Goal: Transaction & Acquisition: Purchase product/service

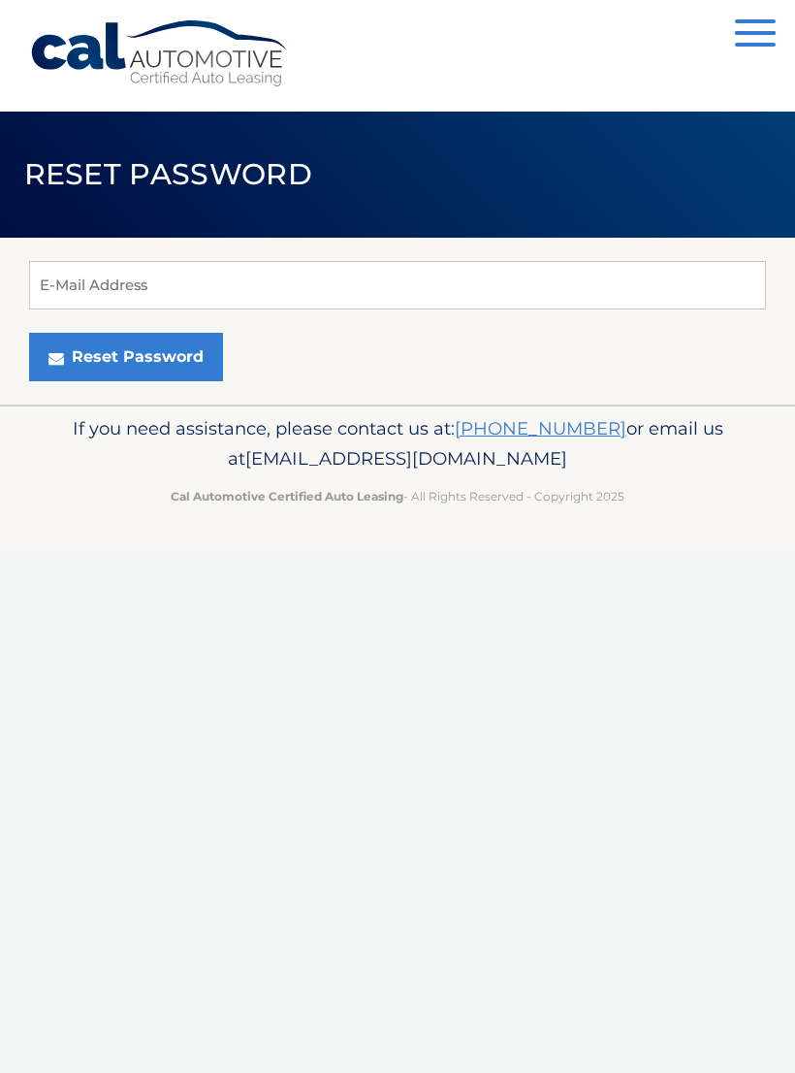
click at [178, 365] on button "Reset Password" at bounding box center [126, 357] width 194 height 49
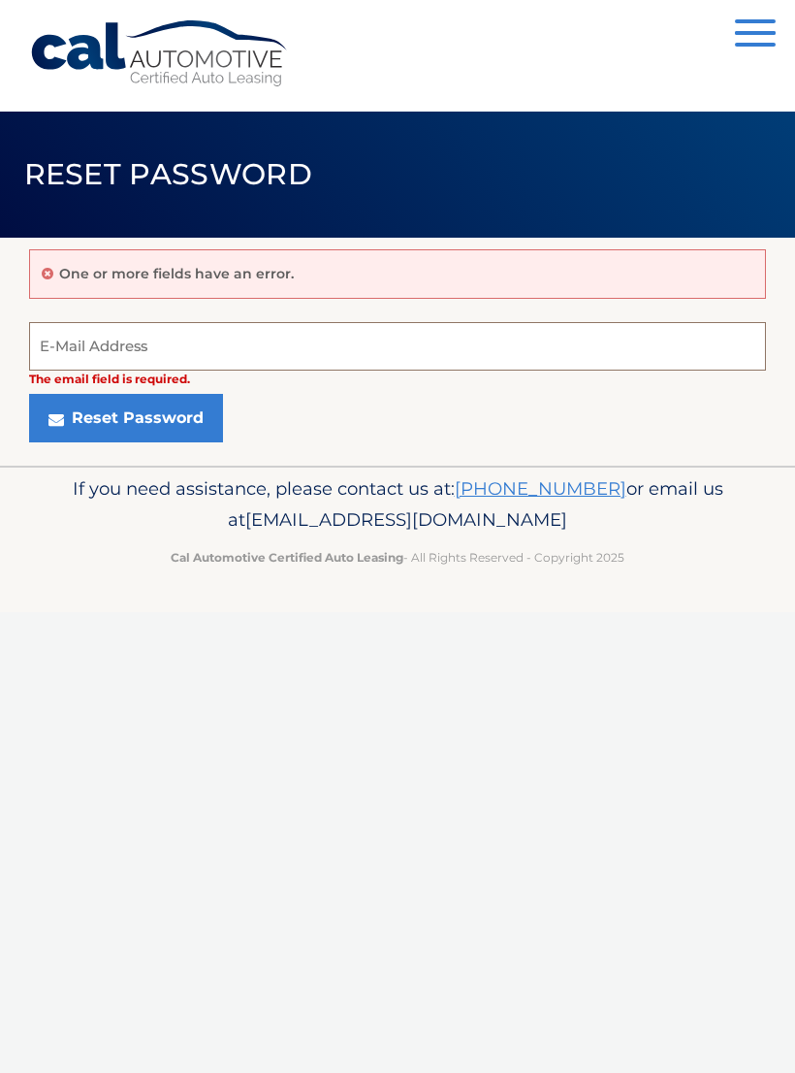
click at [325, 355] on input "E-Mail Address" at bounding box center [397, 346] width 737 height 49
type input "sl7489@yahoo.com"
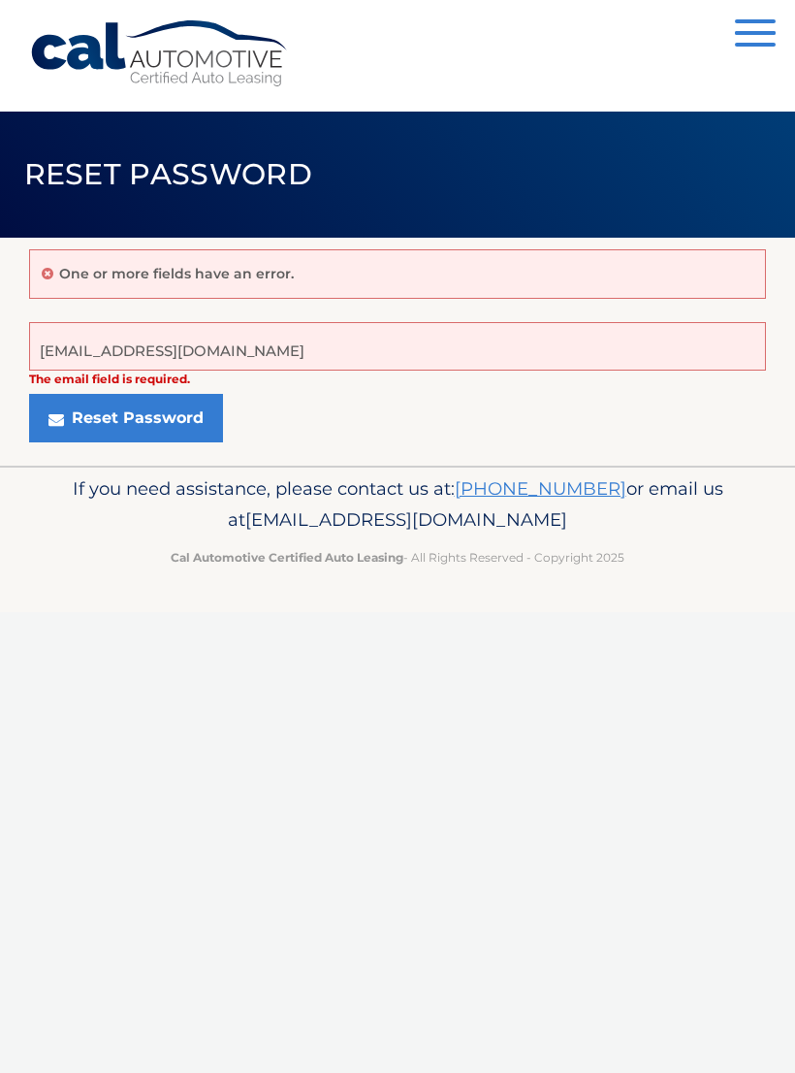
click at [181, 419] on button "Reset Password" at bounding box center [126, 418] width 194 height 49
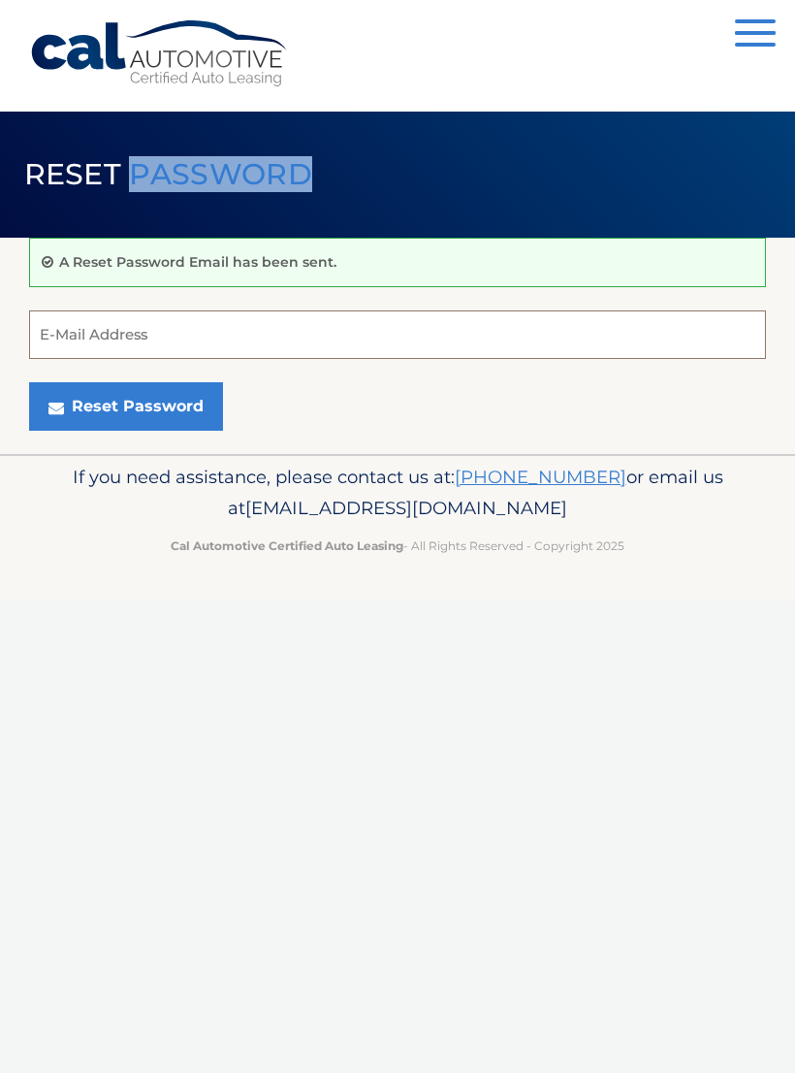
click at [200, 327] on input "E-Mail Address" at bounding box center [397, 334] width 737 height 49
type input "sl7489@yahoo.com"
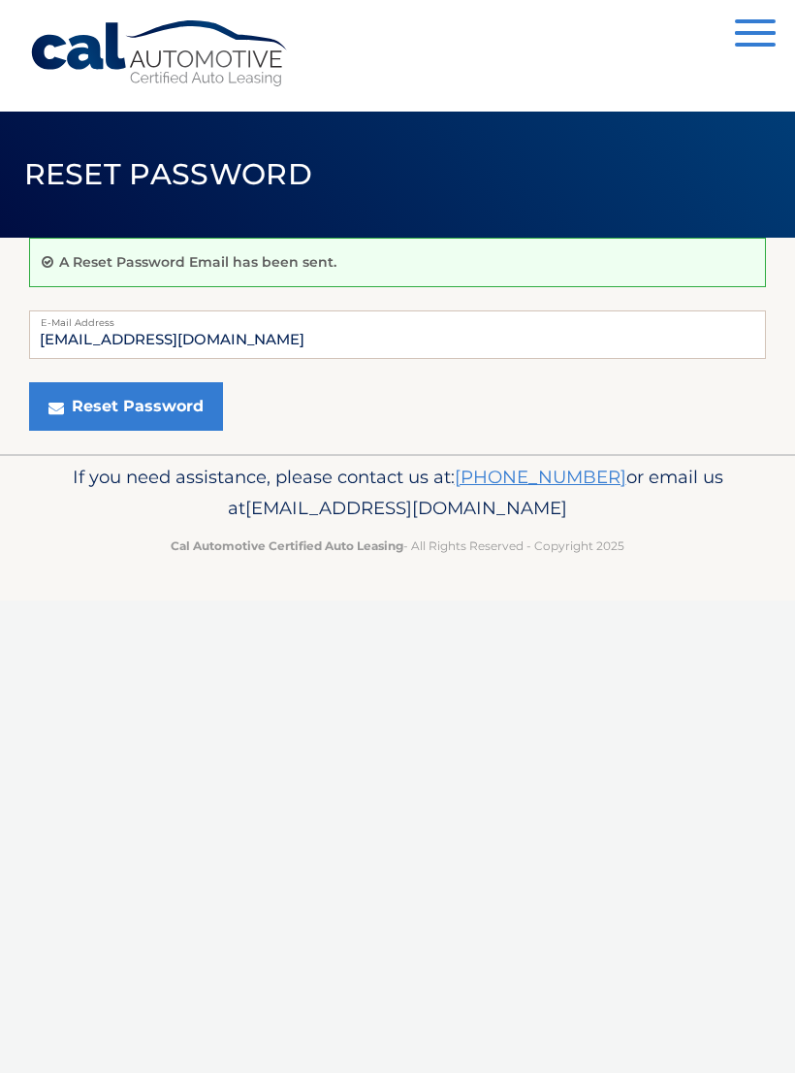
click at [788, 506] on div "If you need assistance, please contact us at: 609-807-3200 or email us at Custo…" at bounding box center [397, 508] width 795 height 109
click at [488, 103] on div "Menu Login Register" at bounding box center [397, 56] width 737 height 112
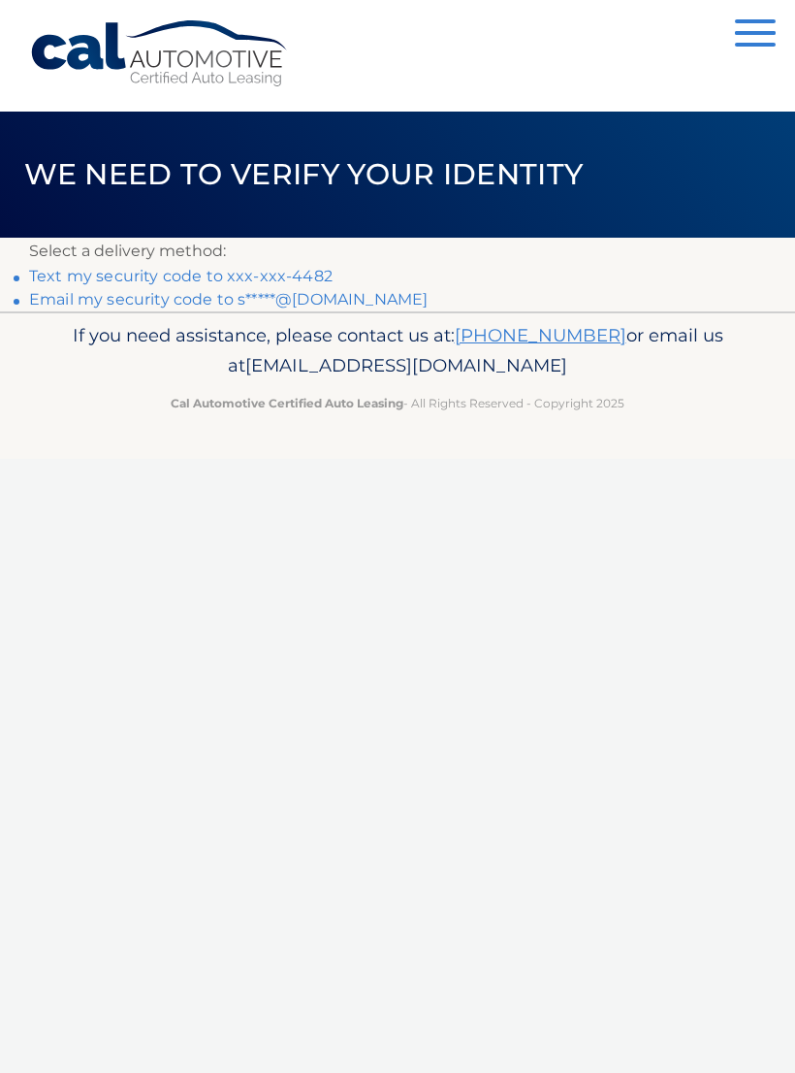
click at [365, 295] on link "Email my security code to s*****@[DOMAIN_NAME]" at bounding box center [228, 299] width 399 height 18
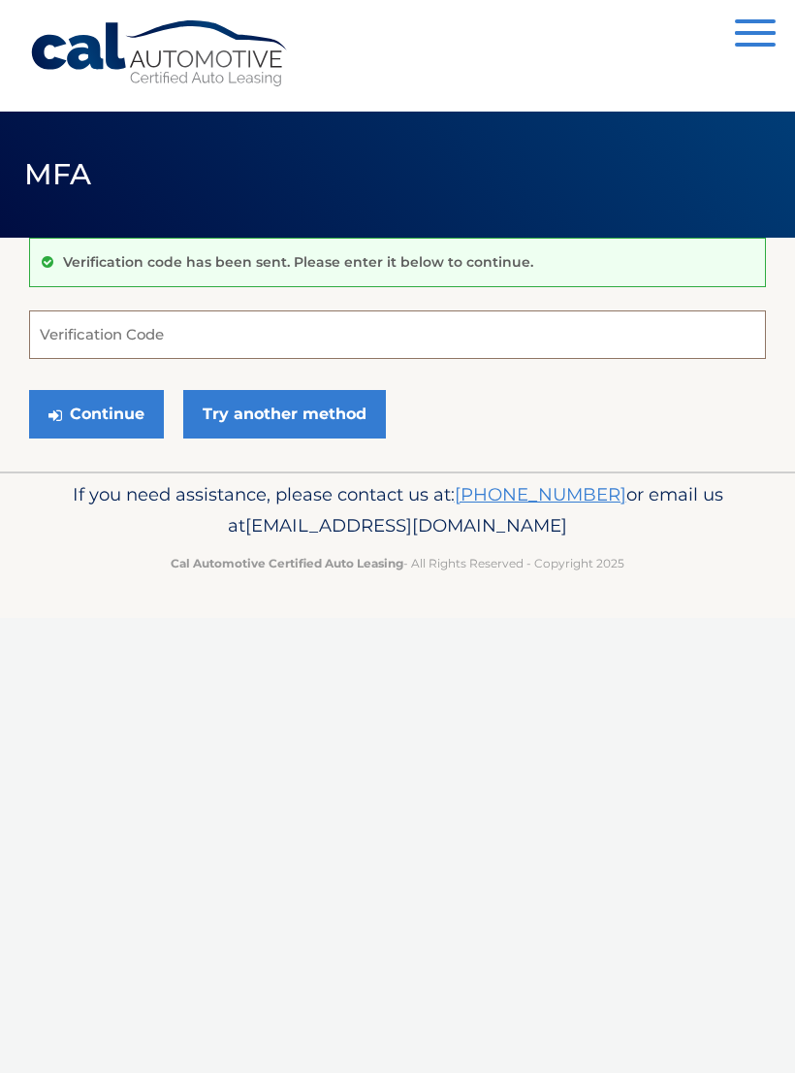
click at [286, 333] on input "Verification Code" at bounding box center [397, 334] width 737 height 49
type input "355493"
click at [132, 413] on button "Continue" at bounding box center [96, 414] width 135 height 49
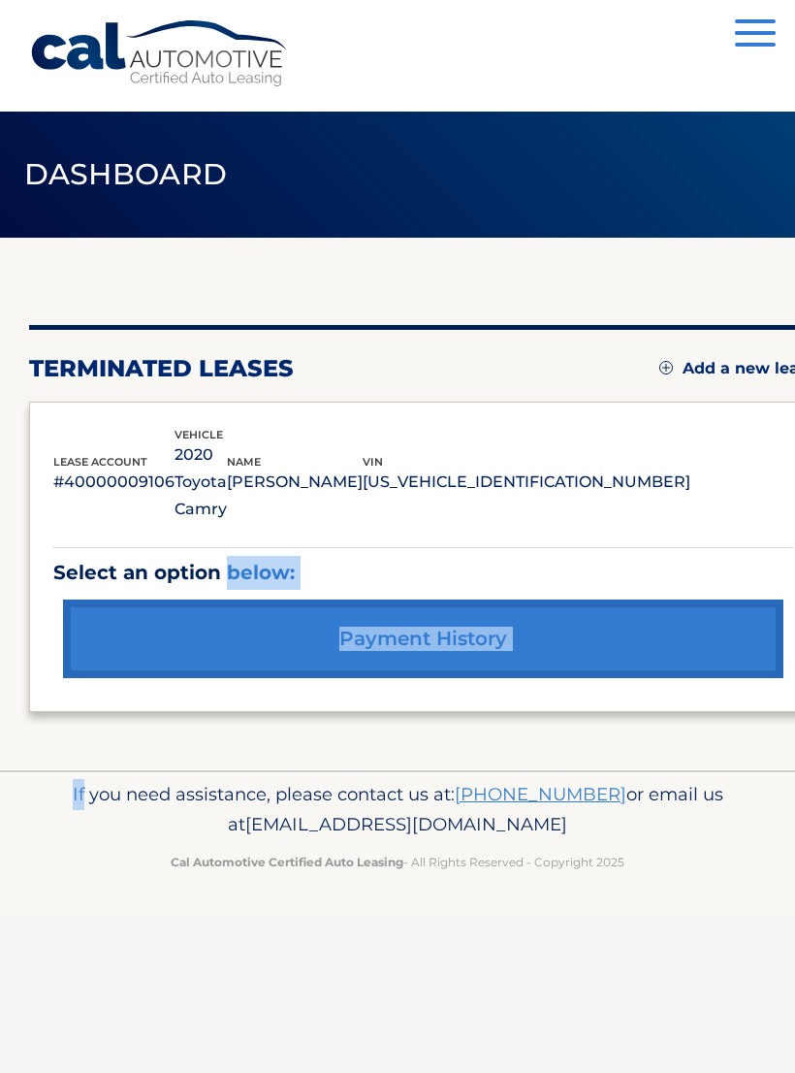
click at [734, 366] on link "Add a new lease" at bounding box center [739, 368] width 158 height 19
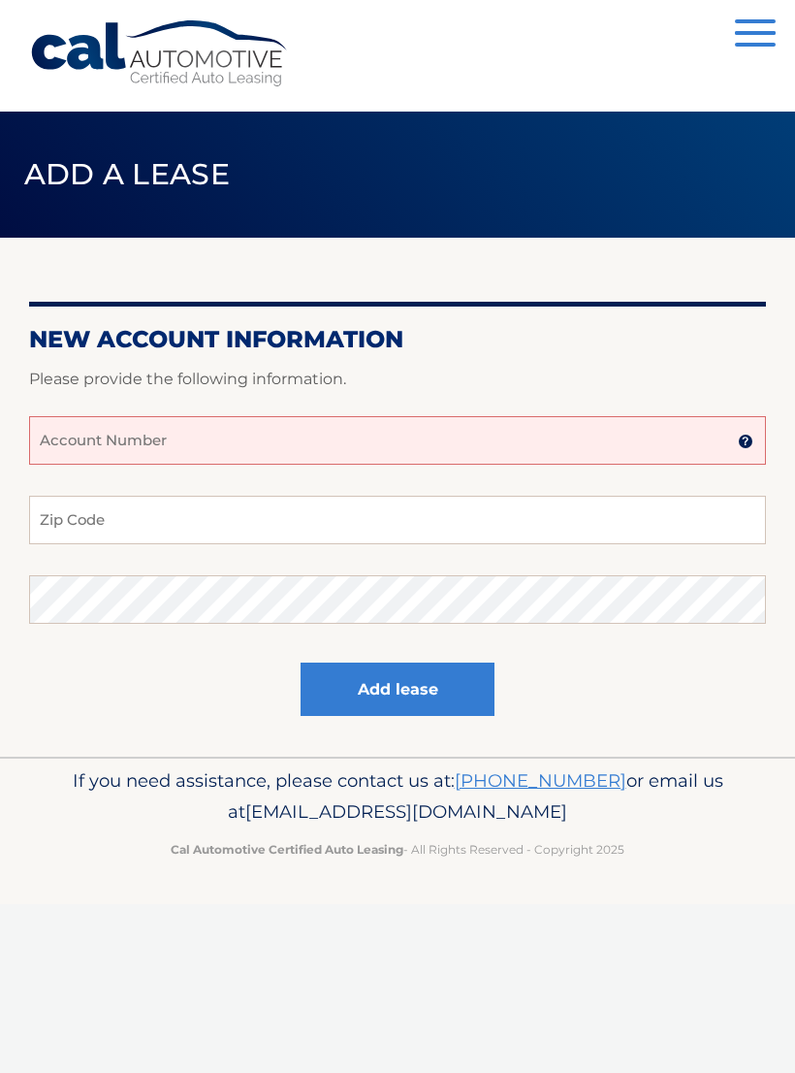
click at [223, 442] on input "Account Number" at bounding box center [397, 440] width 737 height 49
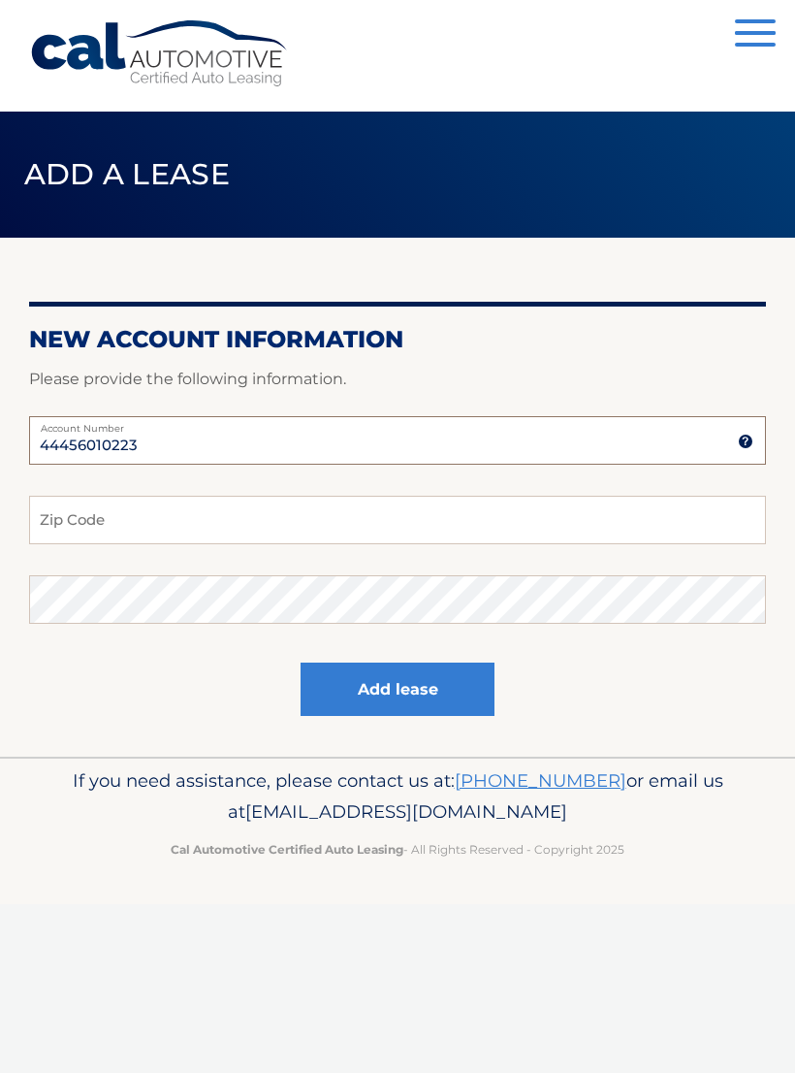
type input "44456010223"
click at [197, 519] on input "Zip Code" at bounding box center [397, 520] width 737 height 49
type input "11729"
click at [416, 690] on button "Add lease" at bounding box center [398, 689] width 194 height 53
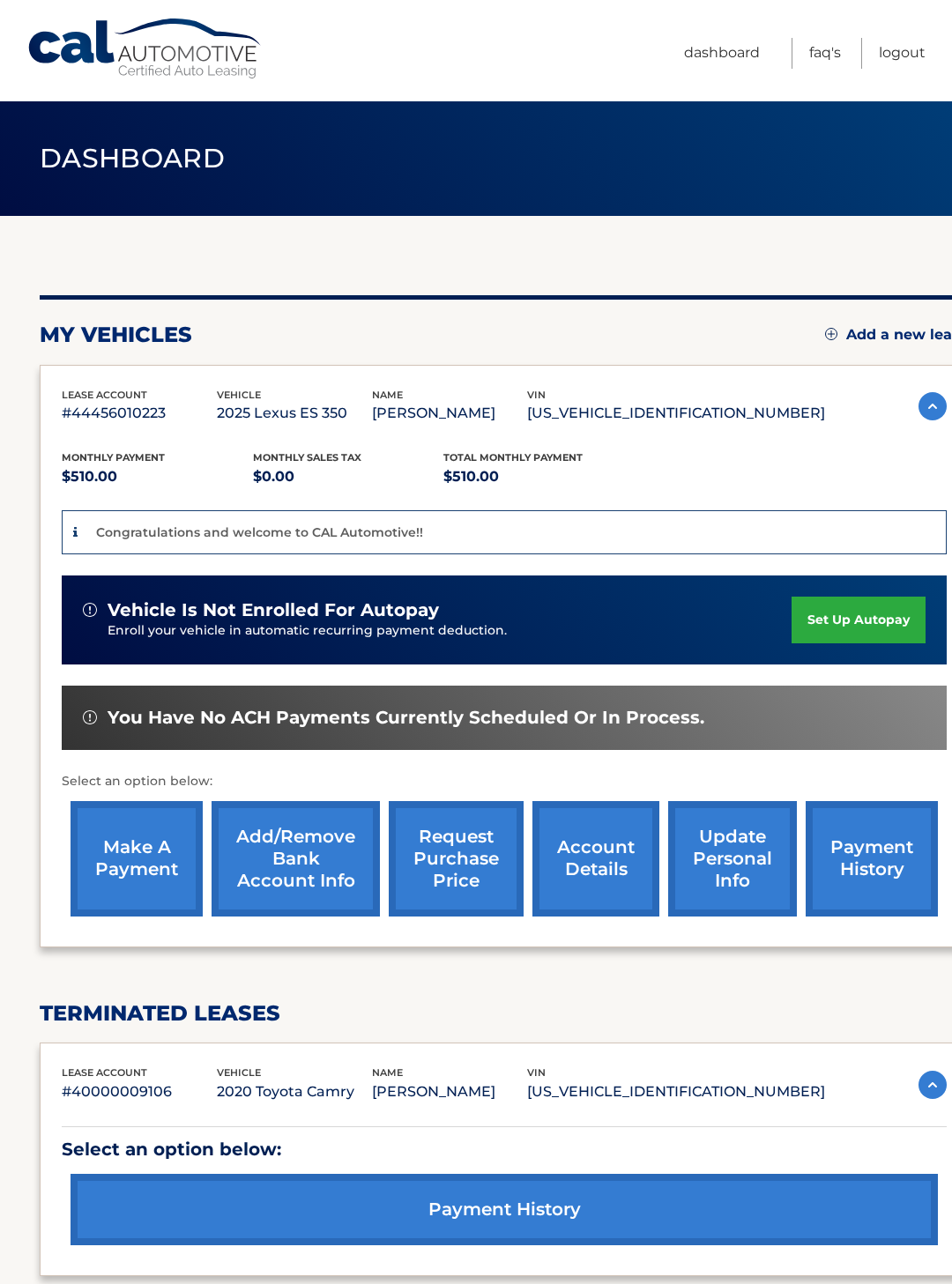
click at [147, 860] on link "make a payment" at bounding box center [137, 859] width 133 height 115
click at [152, 865] on link "make a payment" at bounding box center [137, 859] width 133 height 115
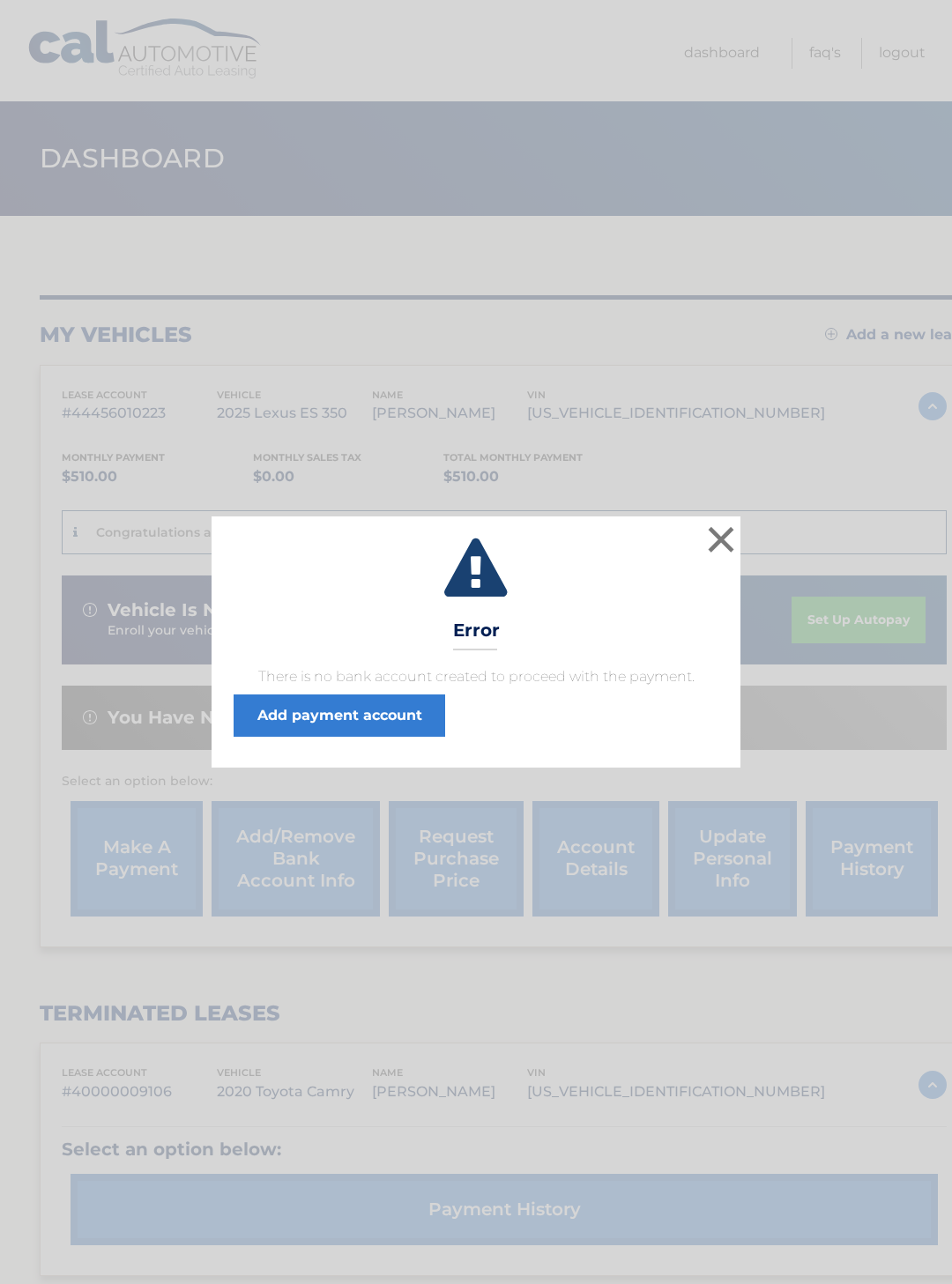
click at [377, 715] on link "Add payment account" at bounding box center [339, 715] width 212 height 43
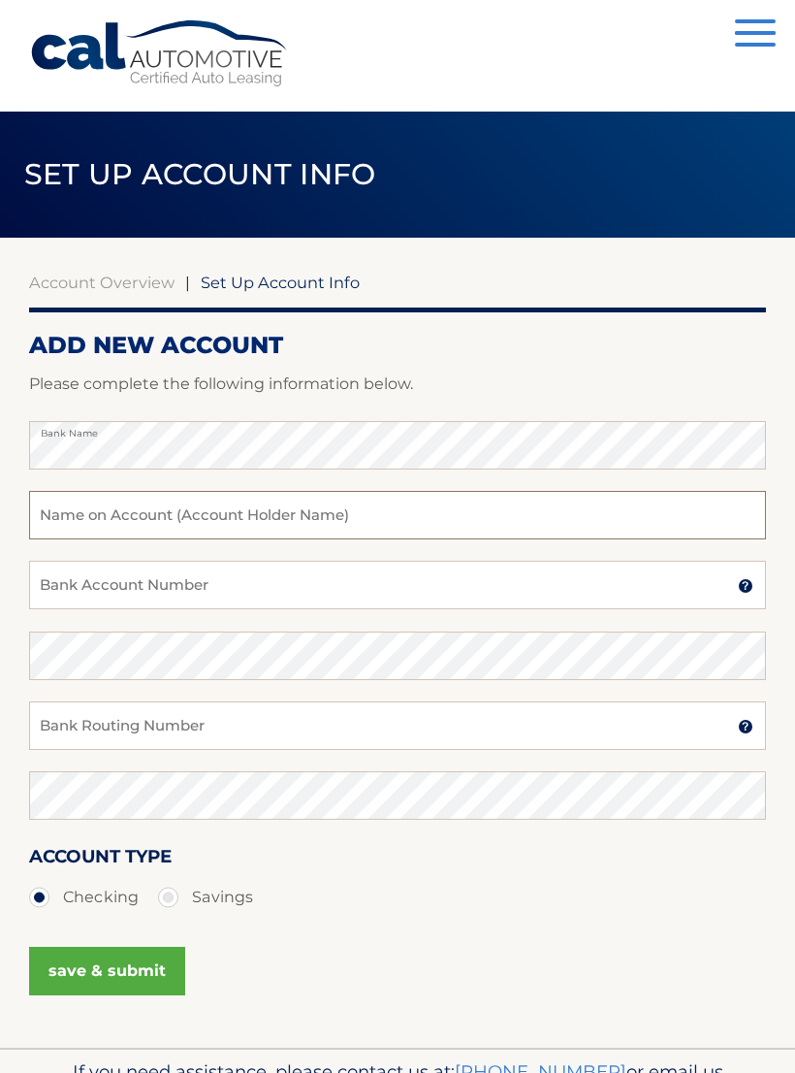
click at [328, 517] on input "text" at bounding box center [397, 515] width 737 height 49
type input "[PERSON_NAME]"
click at [262, 593] on input "Bank Account Number" at bounding box center [397, 585] width 737 height 49
type input "2289008464"
click at [270, 721] on input "Bank Routing Number" at bounding box center [397, 725] width 737 height 49
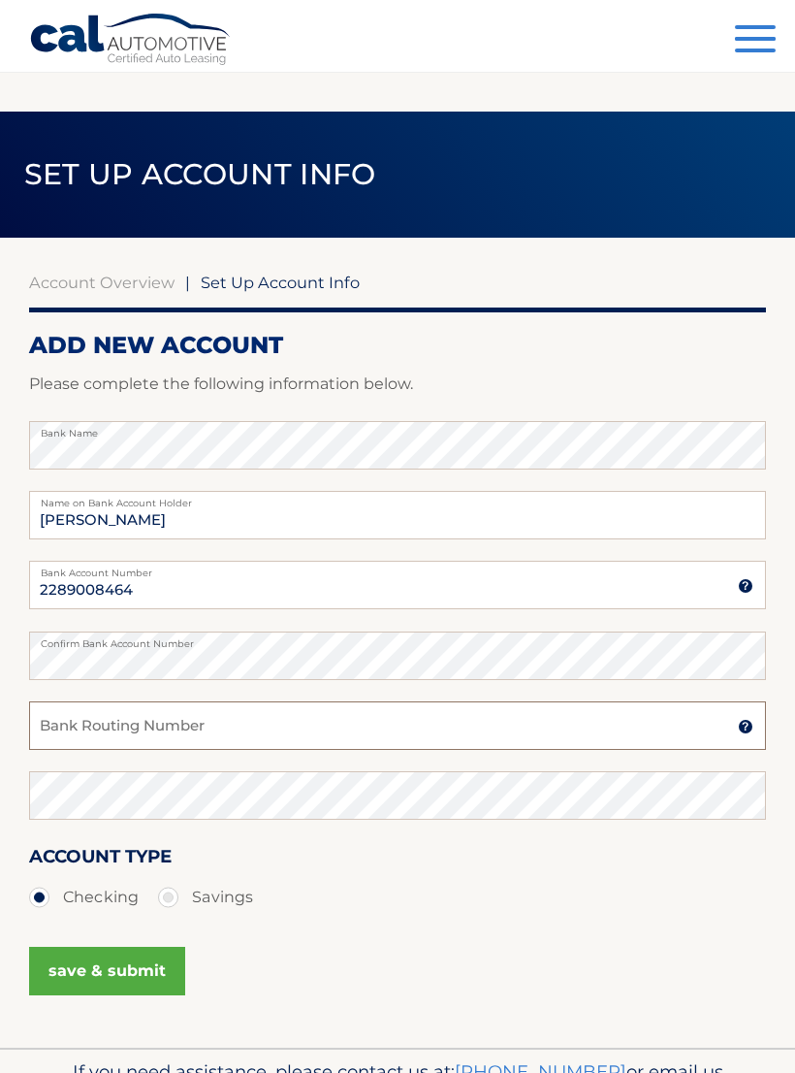
scroll to position [25, 0]
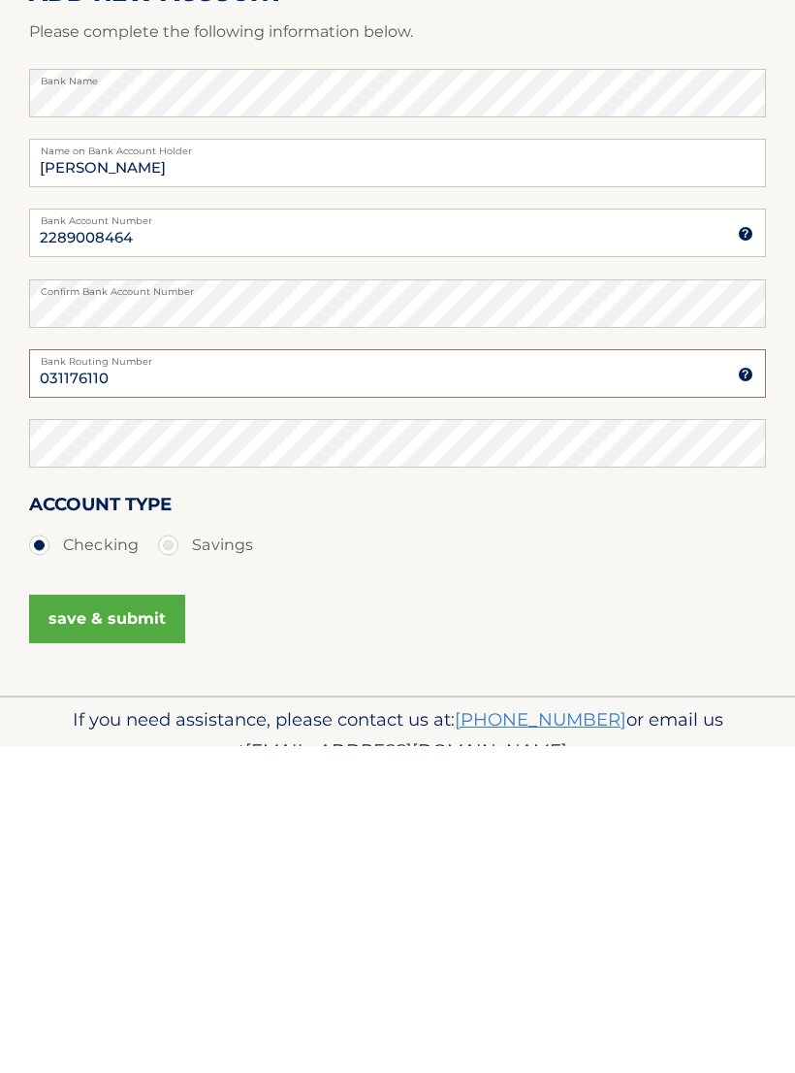
type input "031176110"
click at [147, 922] on button "save & submit" at bounding box center [107, 946] width 156 height 49
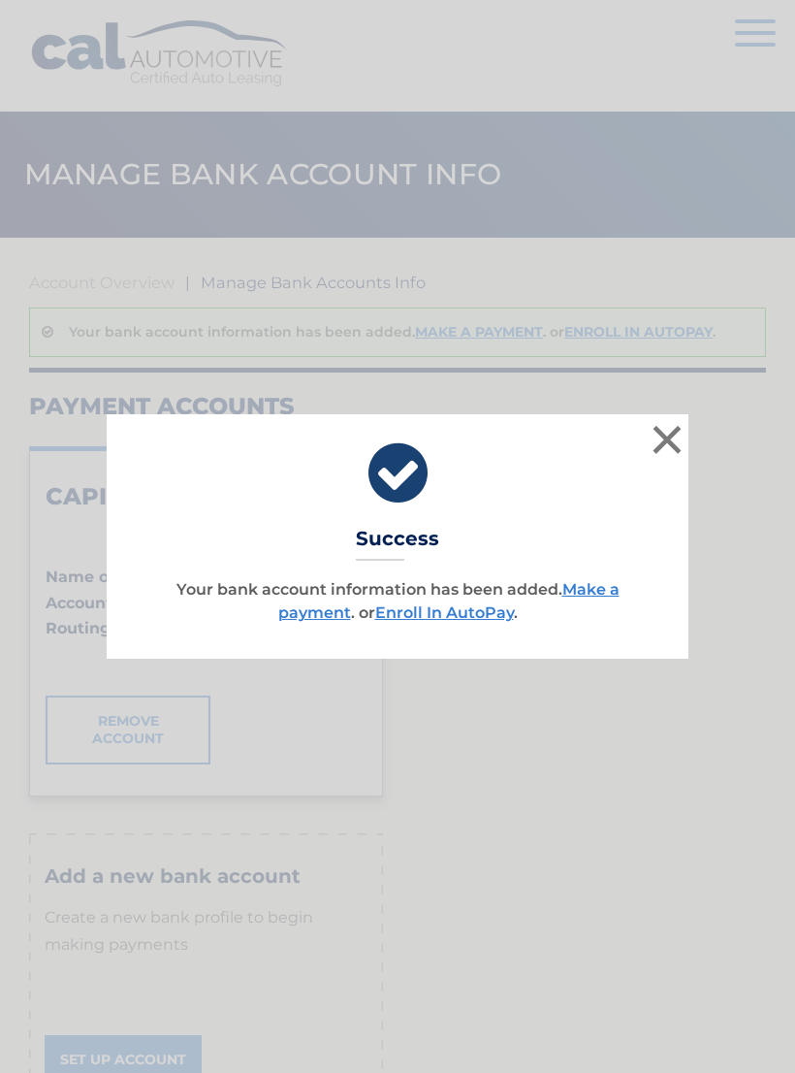
click at [668, 441] on button "×" at bounding box center [667, 439] width 39 height 39
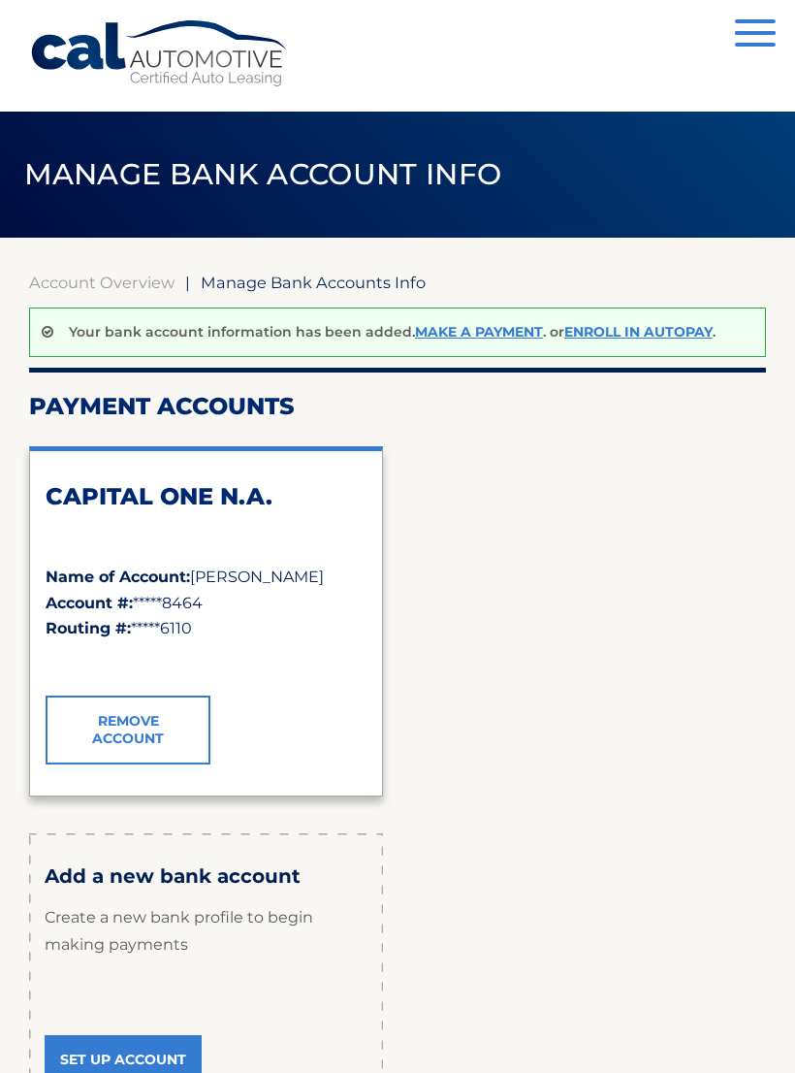
click at [761, 33] on span "button" at bounding box center [755, 33] width 41 height 4
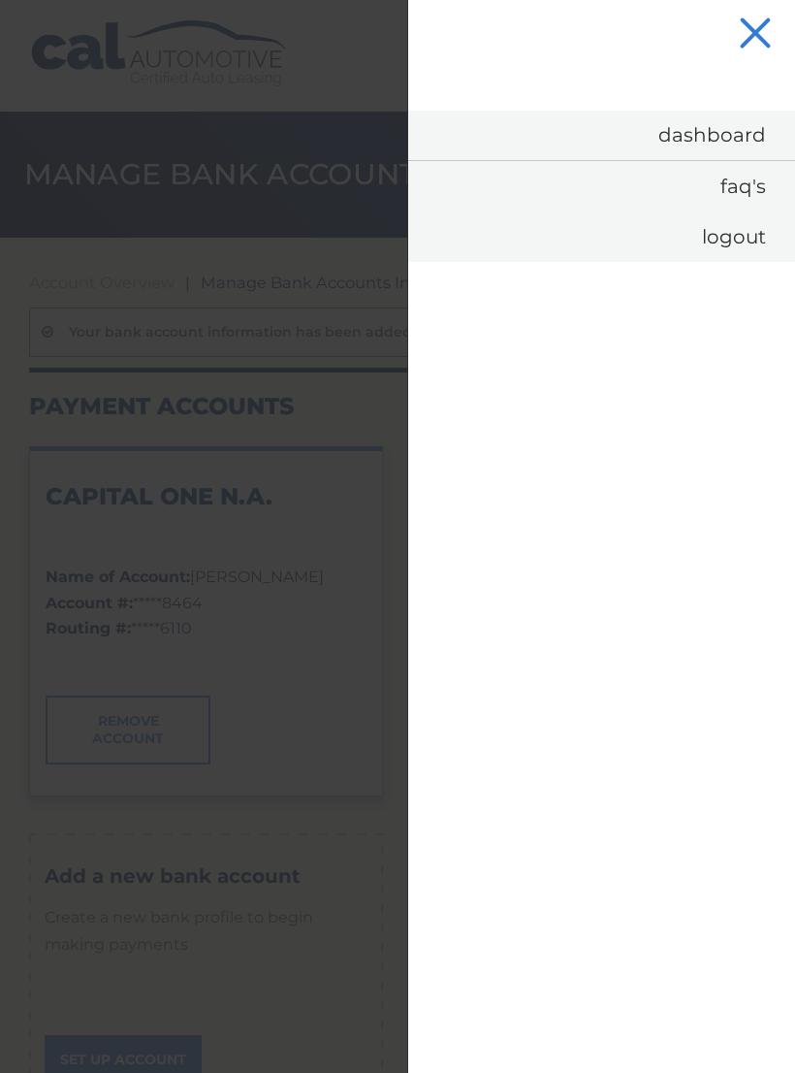
click at [722, 139] on link "Dashboard" at bounding box center [601, 135] width 387 height 49
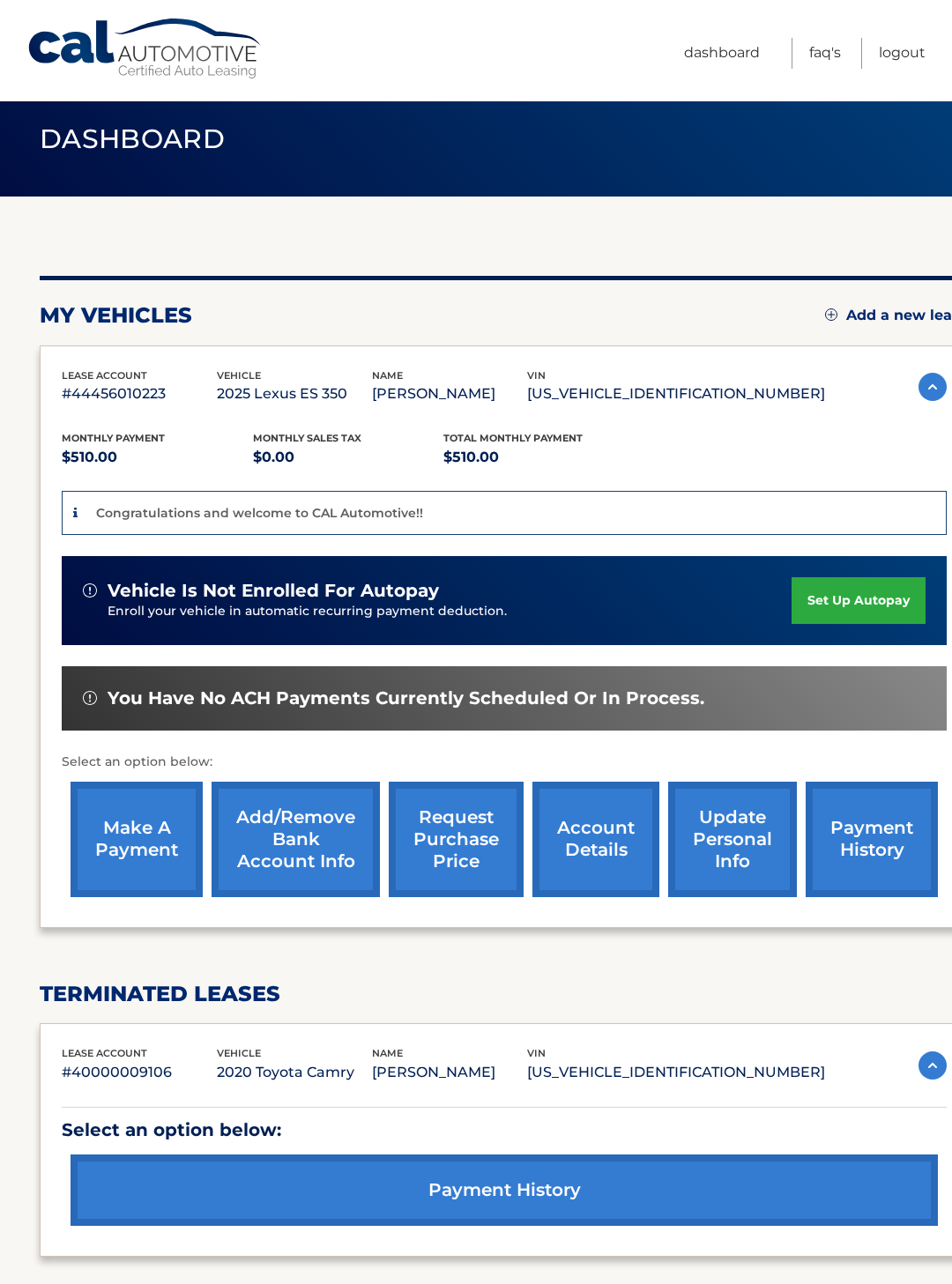
scroll to position [18, 0]
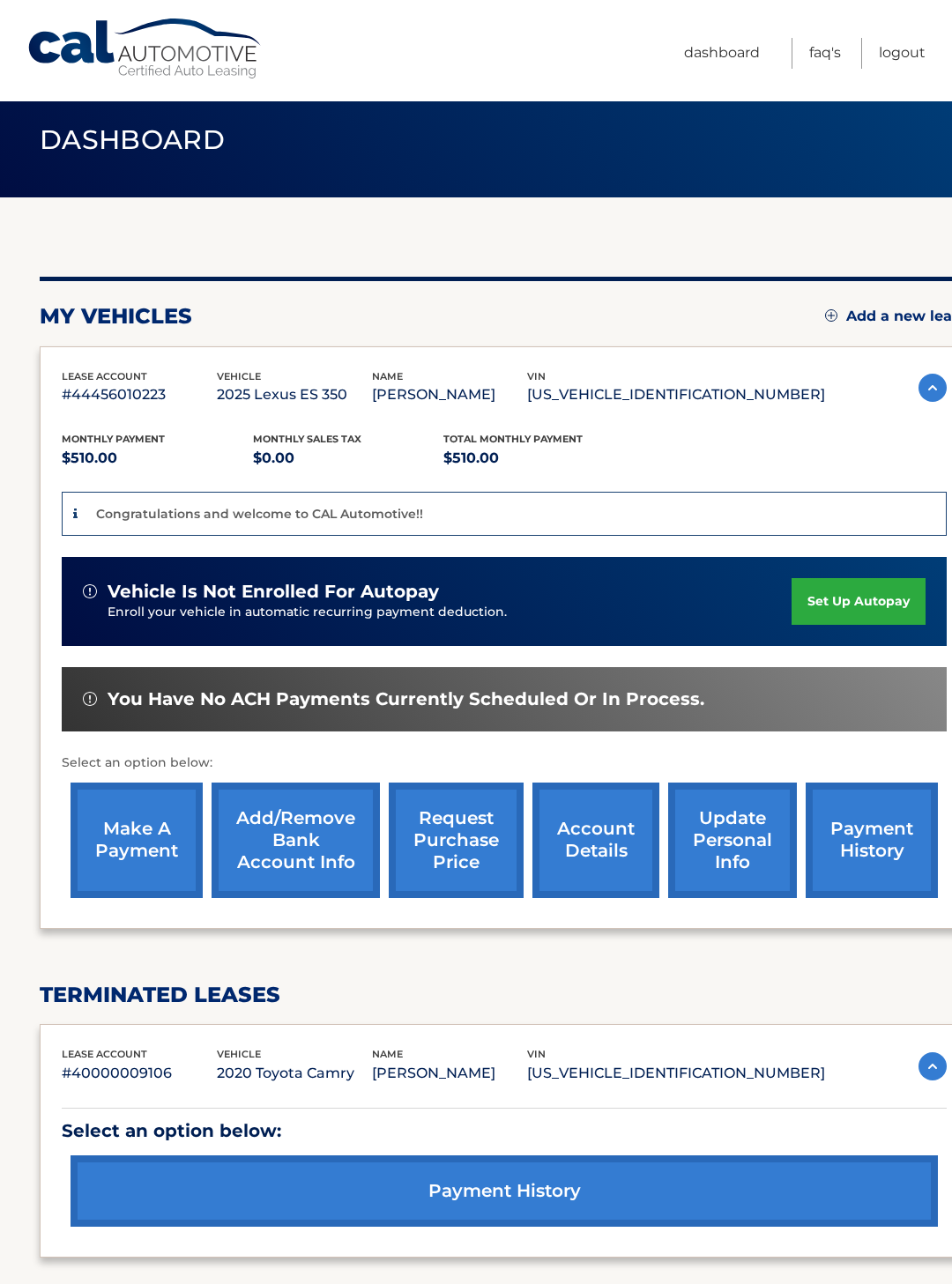
click at [144, 839] on link "make a payment" at bounding box center [137, 840] width 133 height 115
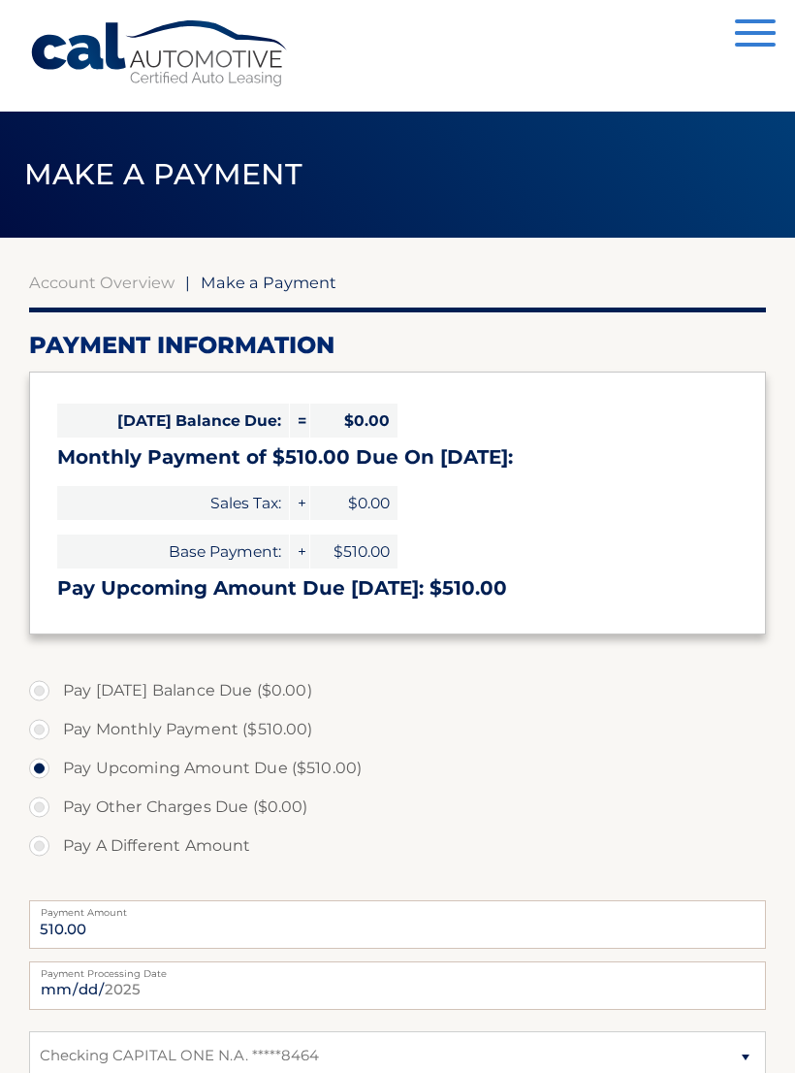
select select "ZWViMDAzZDktMWFhZi00MThhLTkzMTQtMTc3MjA3NzhjOTUy"
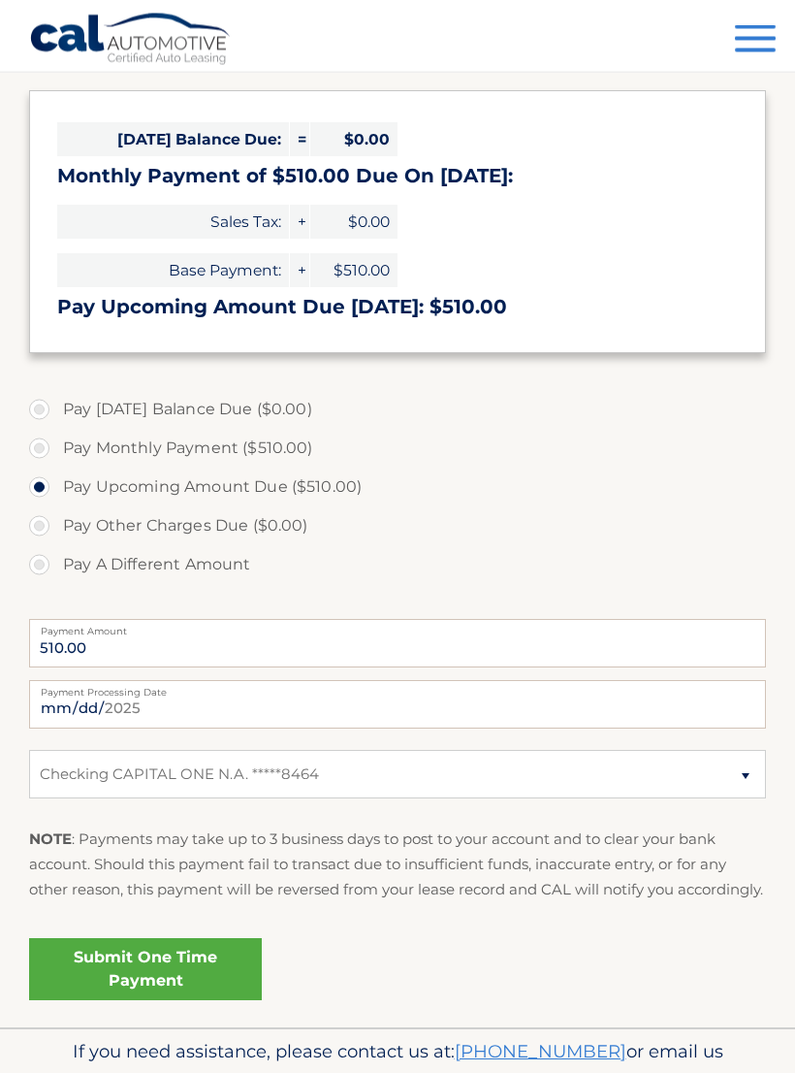
scroll to position [281, 0]
click at [194, 992] on link "Submit One Time Payment" at bounding box center [145, 969] width 233 height 62
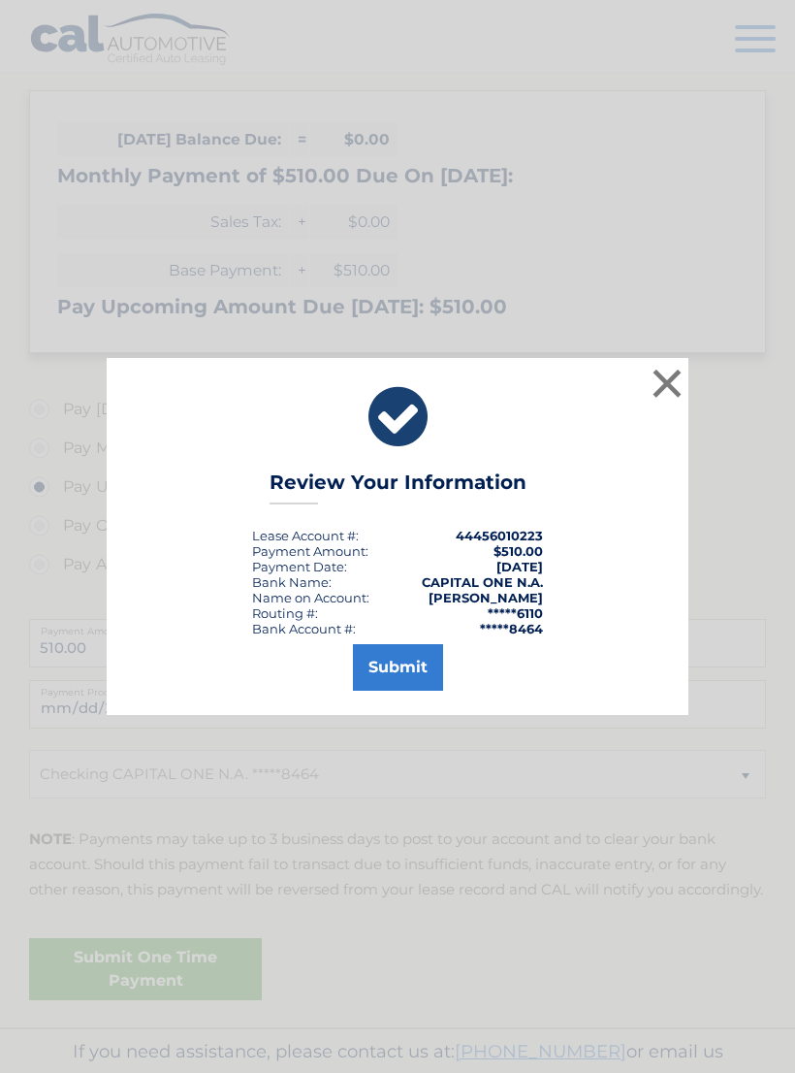
click at [413, 686] on button "Submit" at bounding box center [398, 667] width 90 height 47
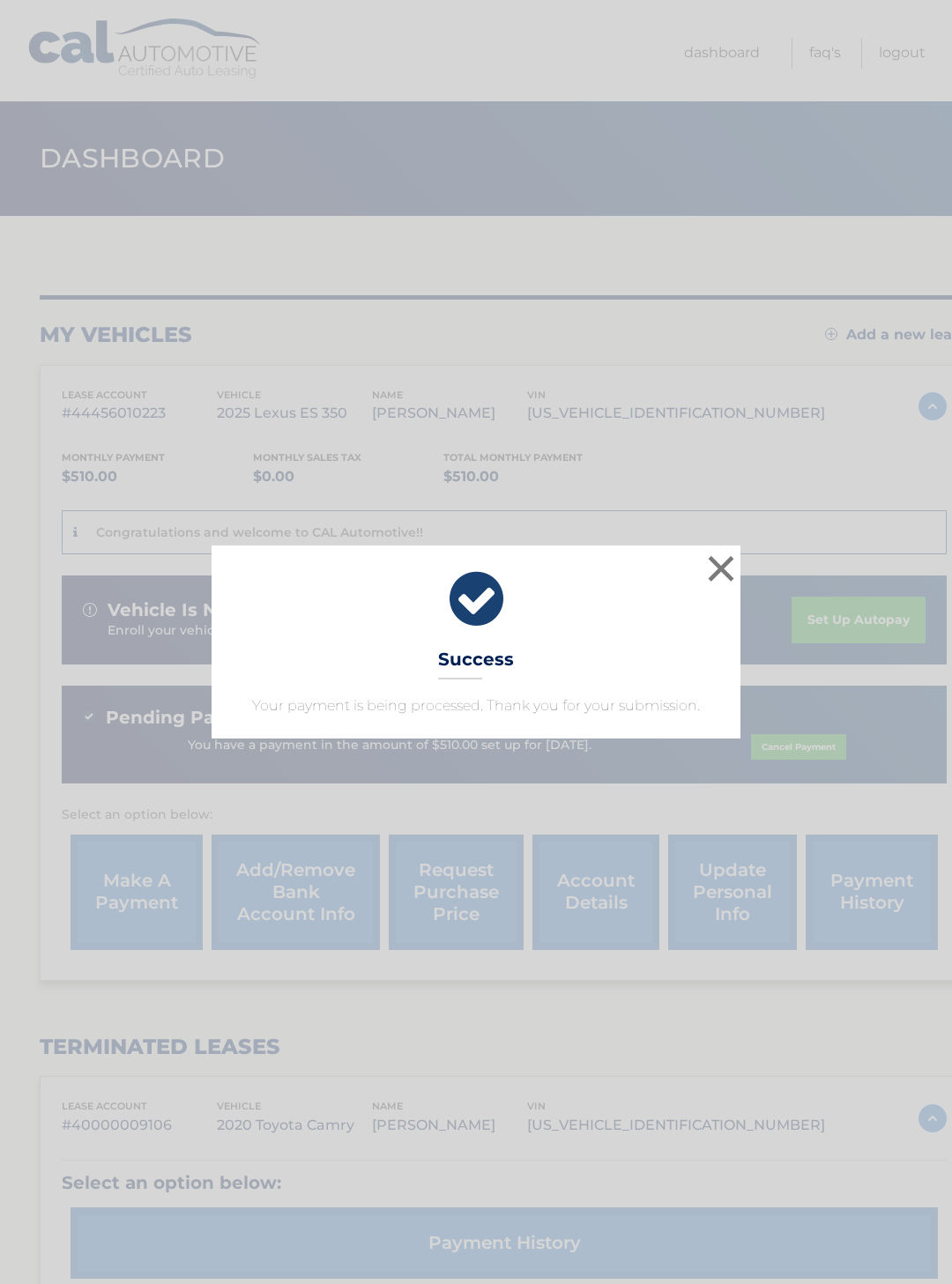
click at [726, 559] on button "×" at bounding box center [720, 568] width 35 height 35
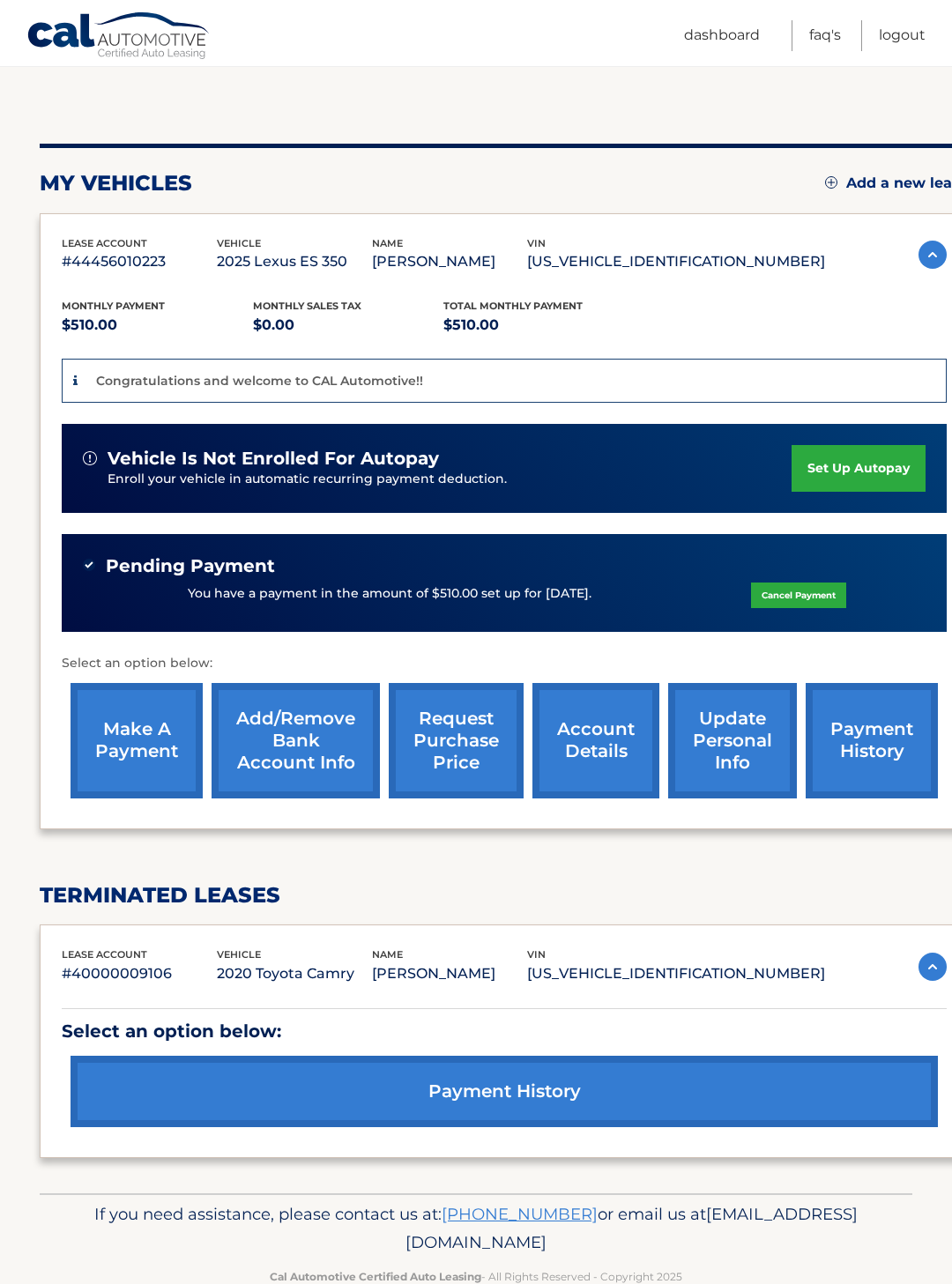
scroll to position [152, 0]
click at [926, 959] on img at bounding box center [932, 967] width 28 height 28
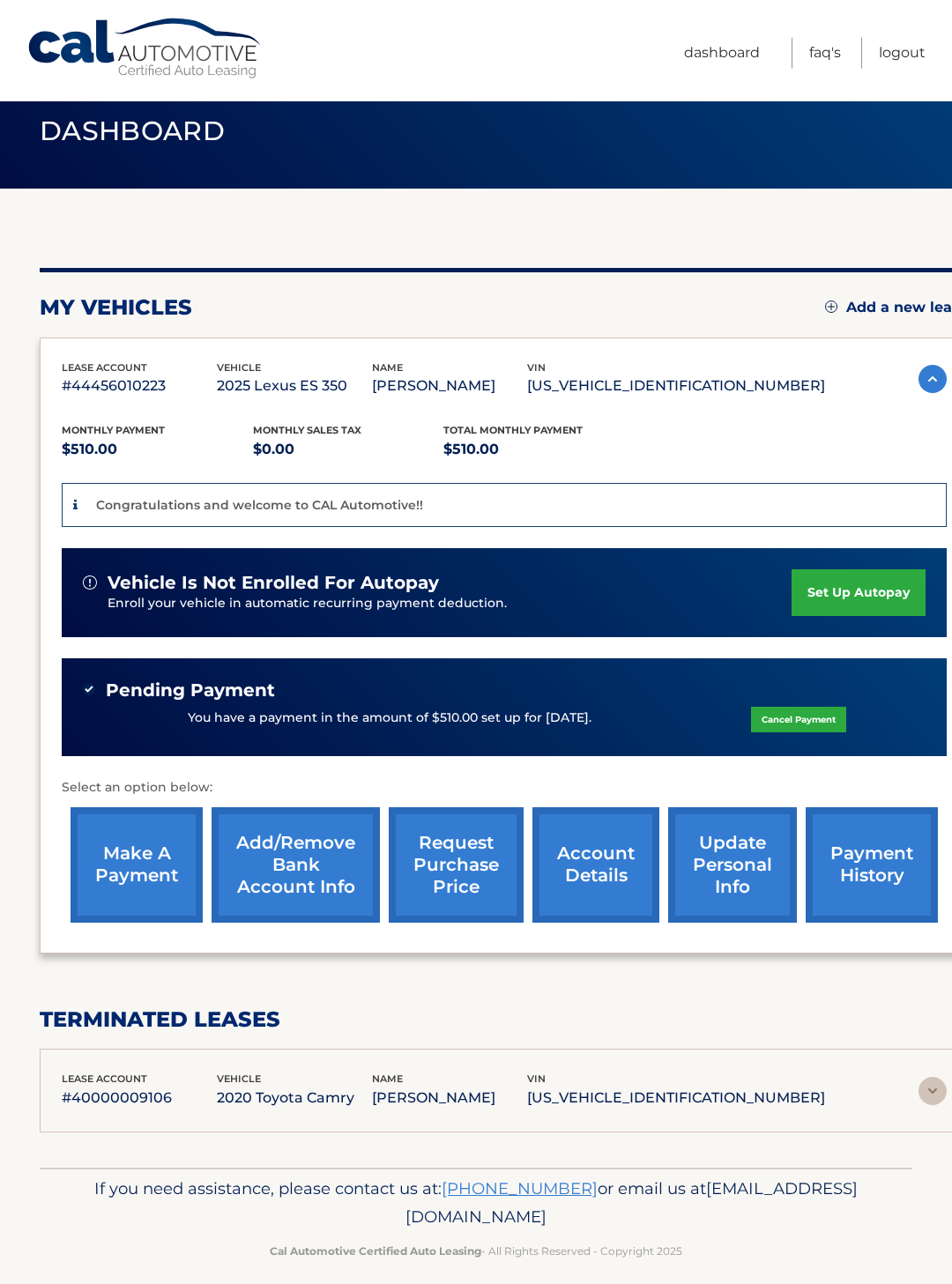
scroll to position [30, 0]
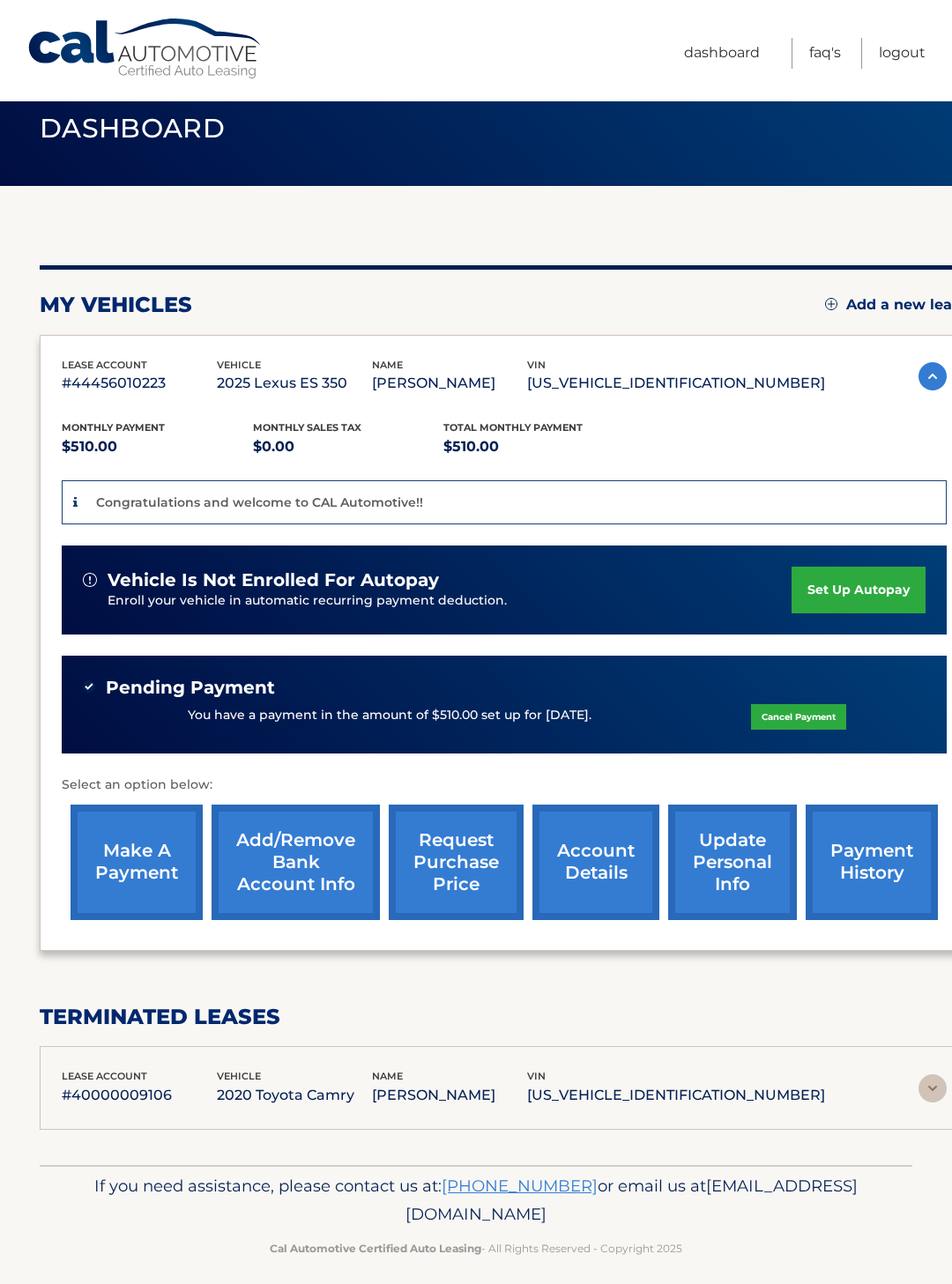
click at [926, 1084] on img at bounding box center [932, 1088] width 28 height 28
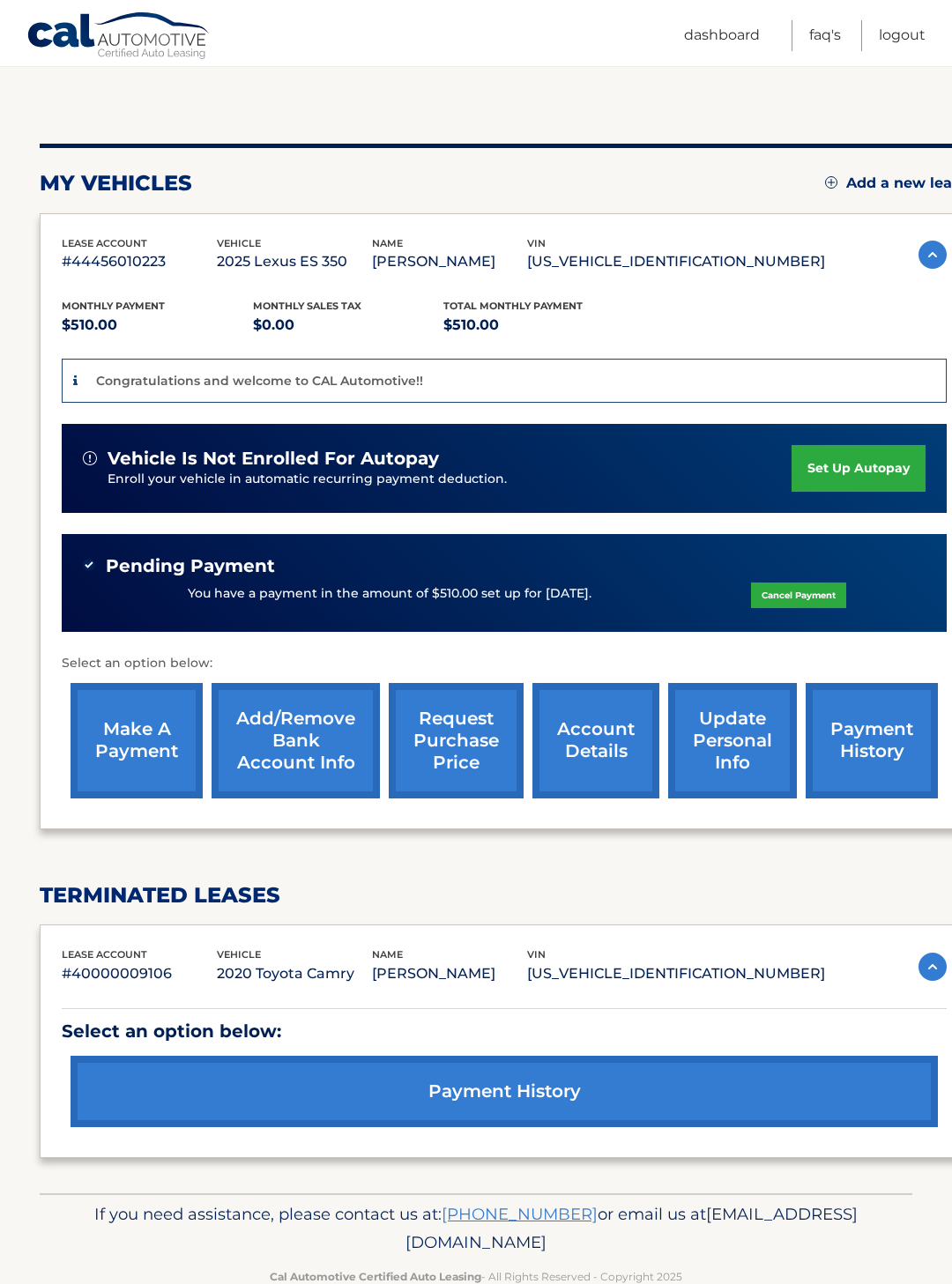
scroll to position [152, 0]
click at [312, 741] on link "Add/Remove bank account info" at bounding box center [295, 741] width 168 height 115
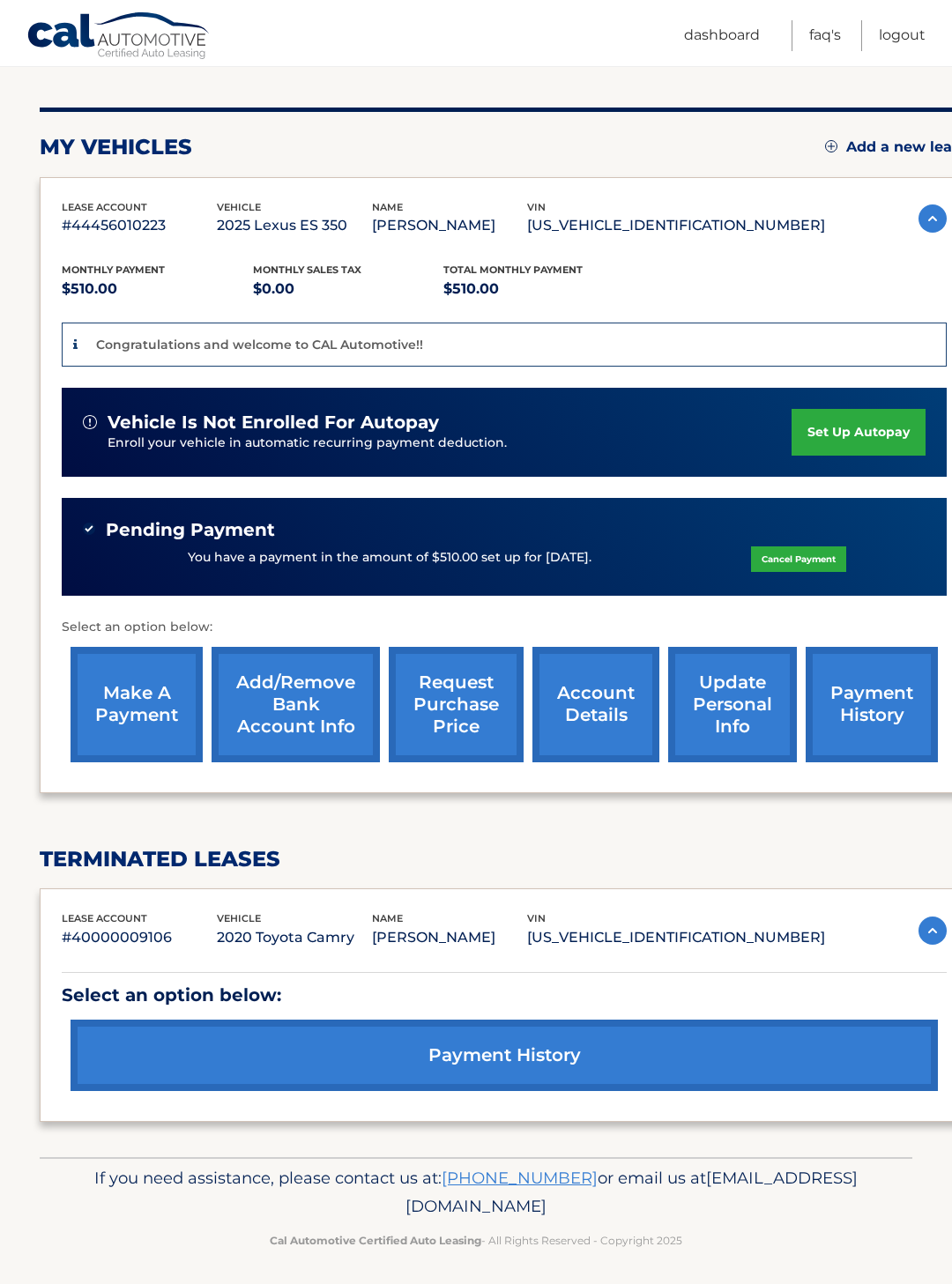
click at [615, 704] on link "account details" at bounding box center [596, 704] width 127 height 115
click at [603, 705] on link "account details" at bounding box center [596, 704] width 127 height 115
click at [605, 700] on link "account details" at bounding box center [596, 704] width 127 height 115
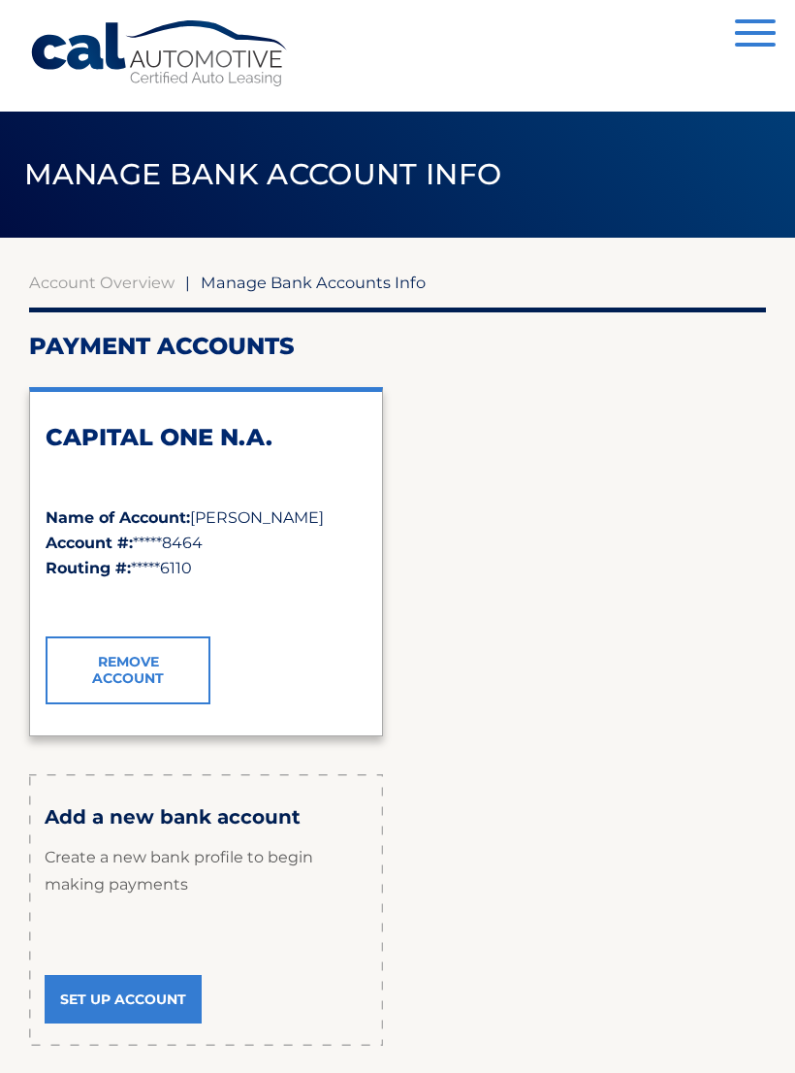
click at [387, 281] on span "Manage Bank Accounts Info" at bounding box center [313, 282] width 225 height 19
click at [352, 284] on span "Manage Bank Accounts Info" at bounding box center [313, 282] width 225 height 19
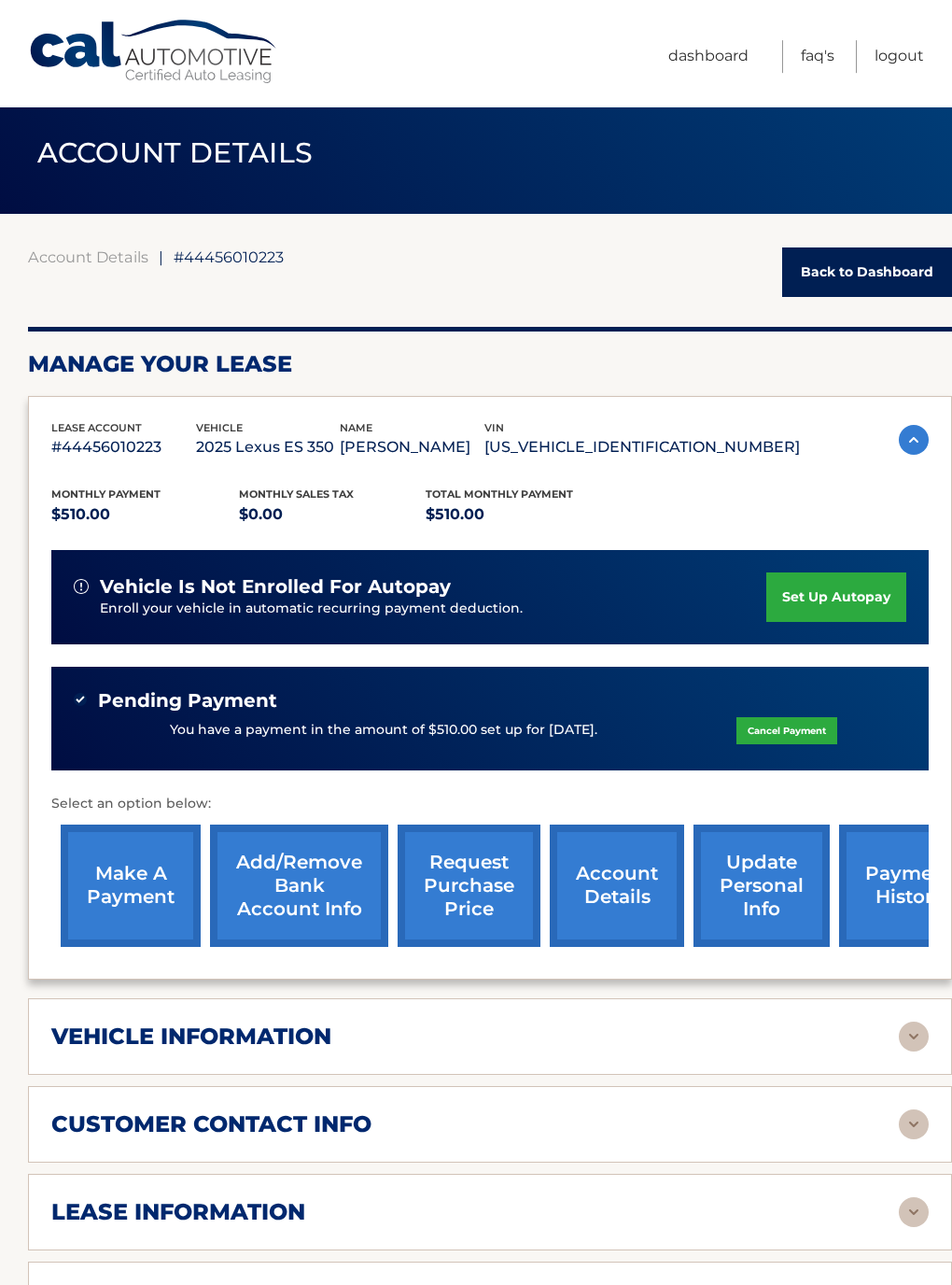
scroll to position [14, 0]
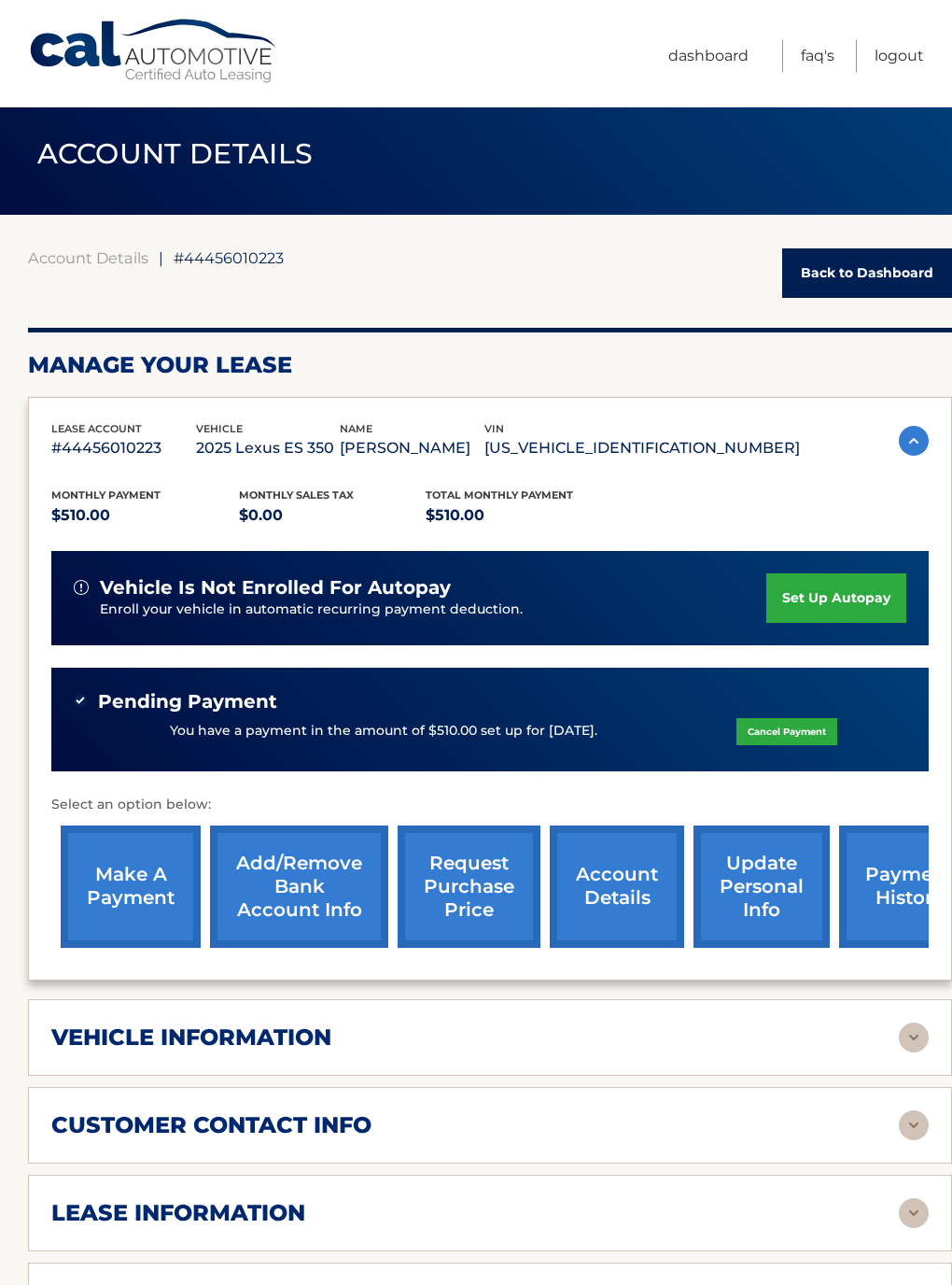
click at [772, 884] on link "update personal info" at bounding box center [762, 887] width 137 height 122
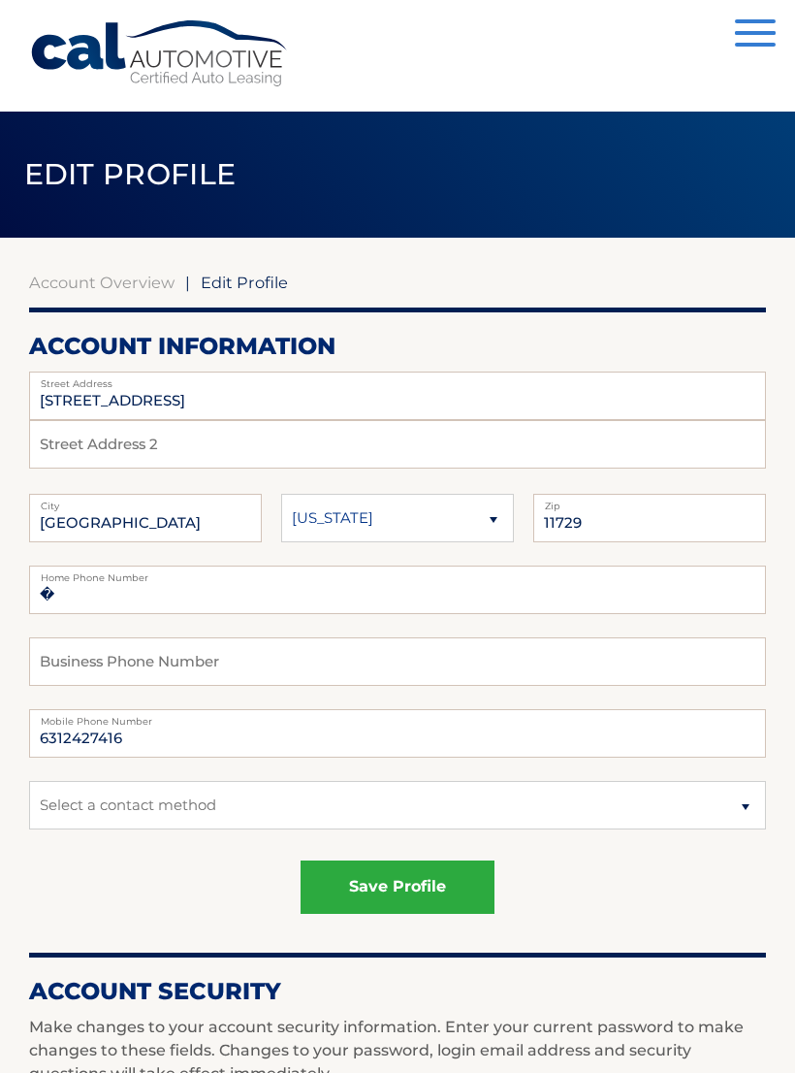
click at [764, 36] on button "Menu" at bounding box center [755, 35] width 41 height 32
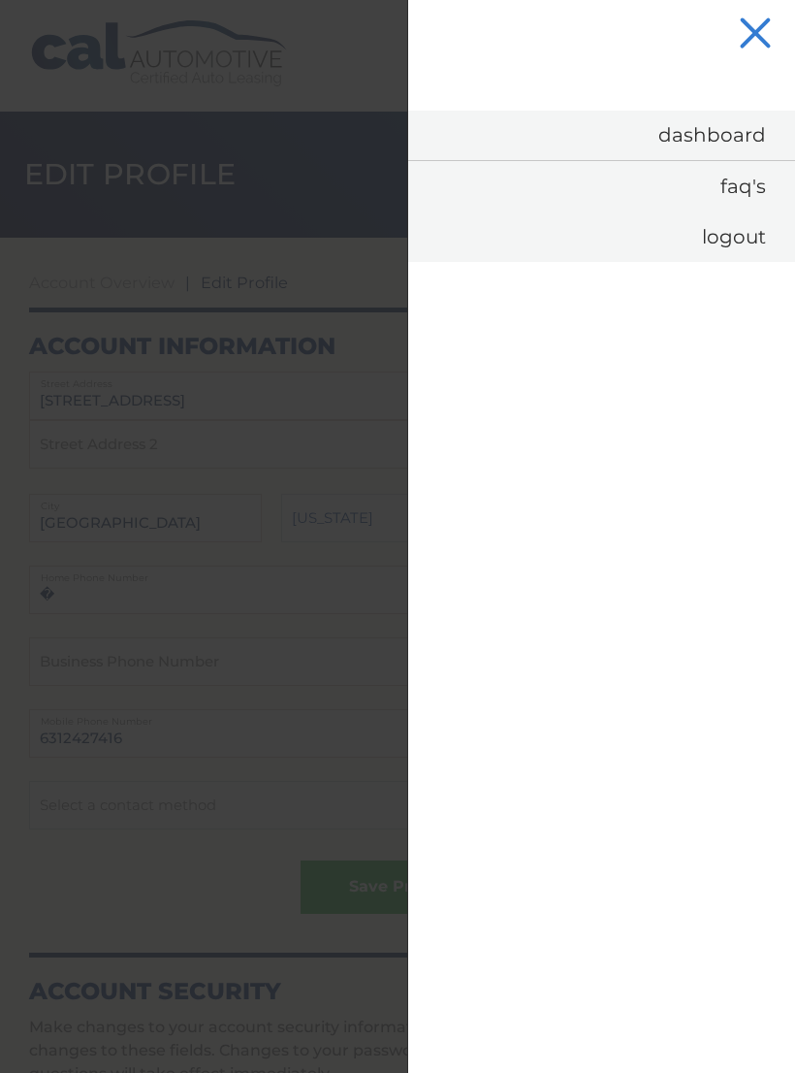
click at [750, 142] on link "Dashboard" at bounding box center [601, 135] width 387 height 49
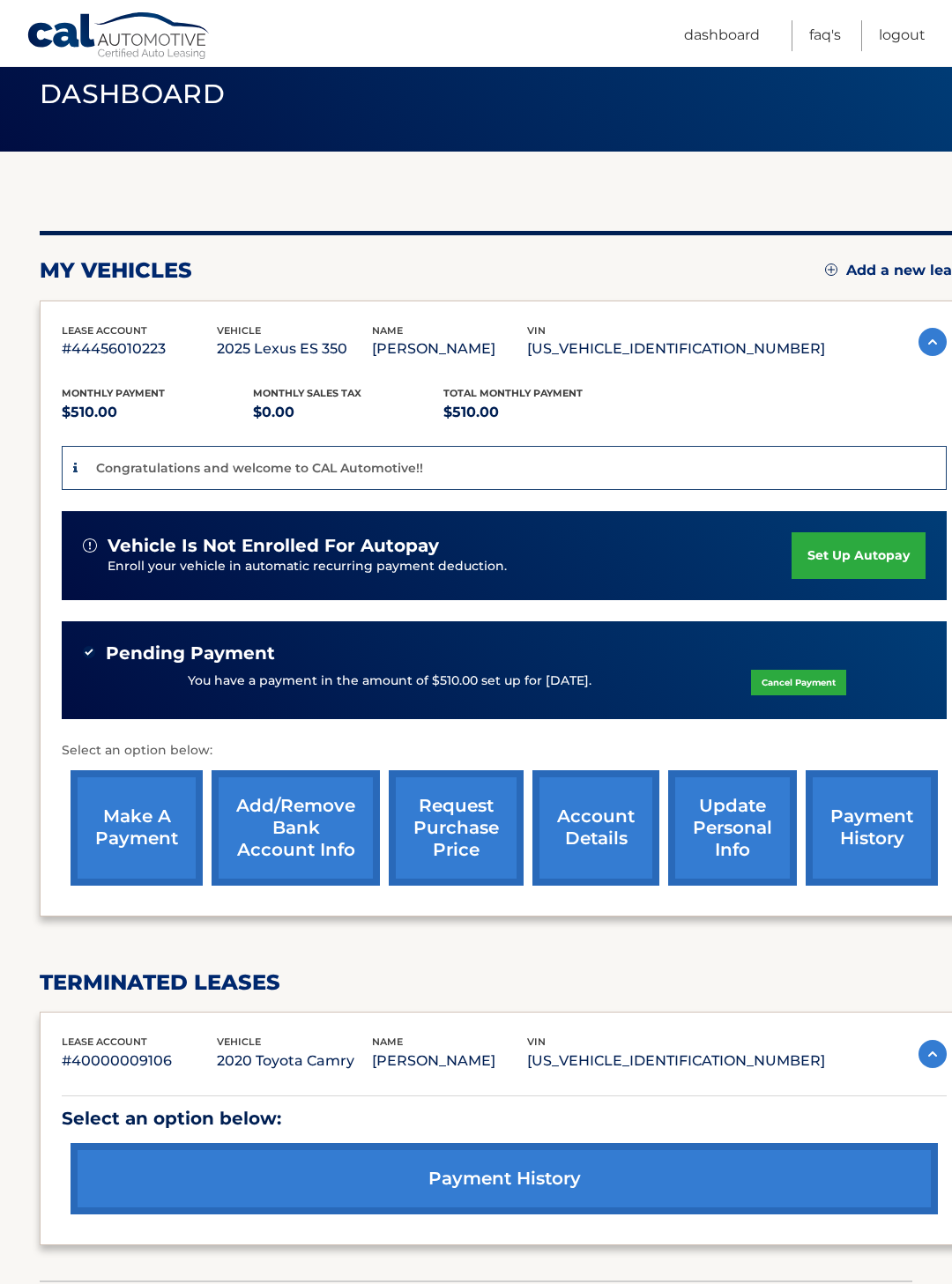
scroll to position [62, 0]
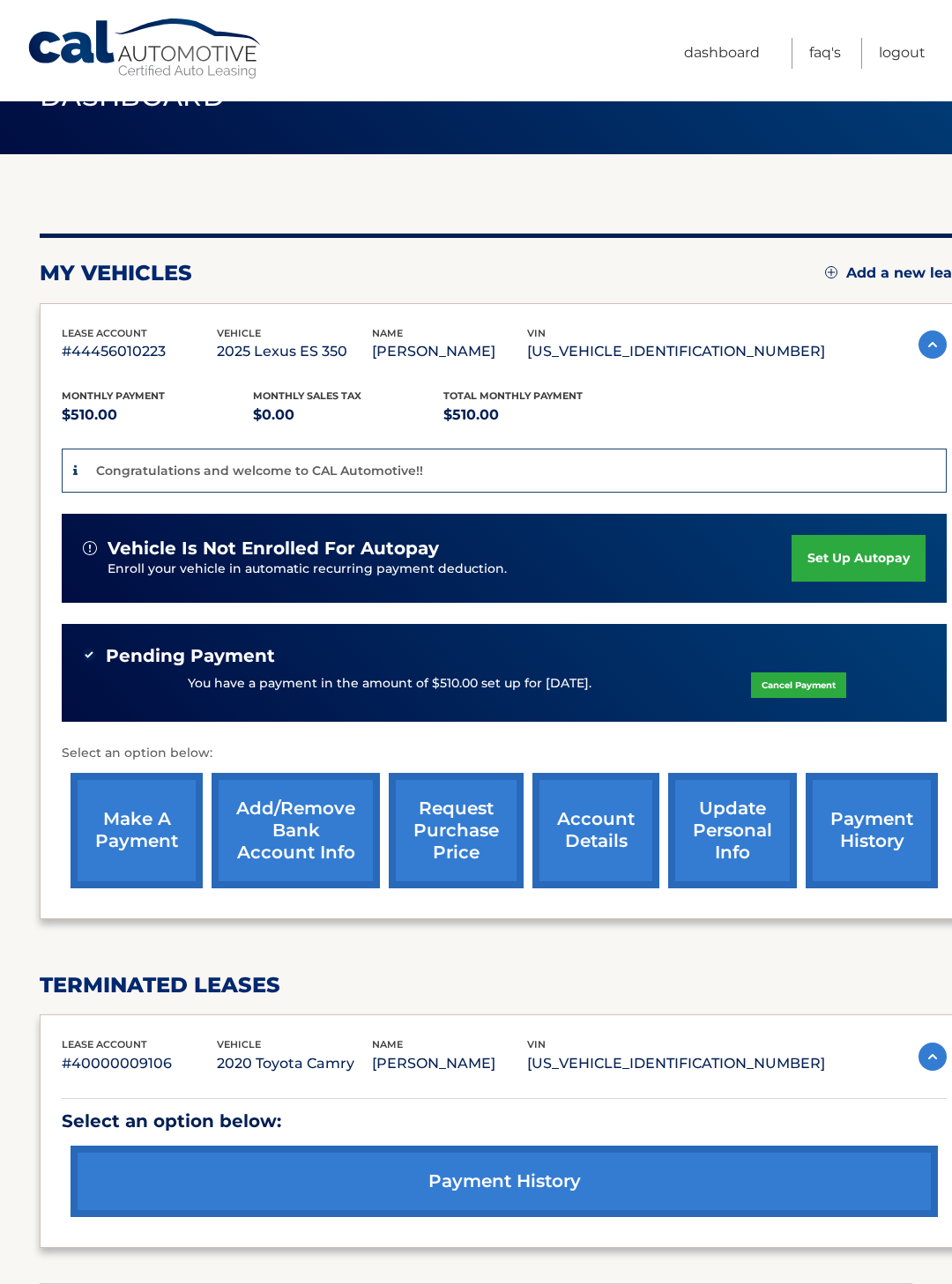
click at [939, 1049] on img at bounding box center [932, 1057] width 28 height 28
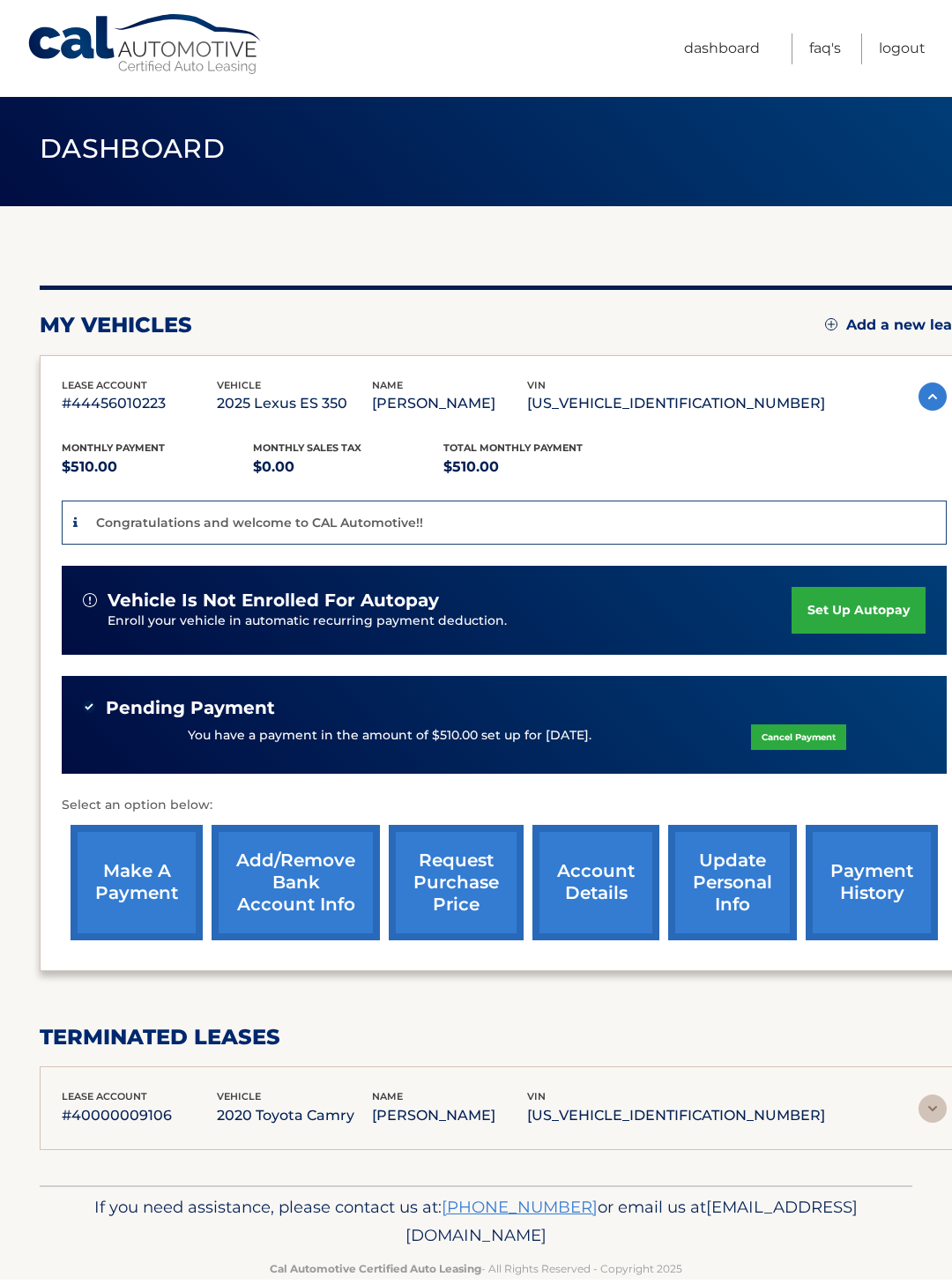
scroll to position [2, 0]
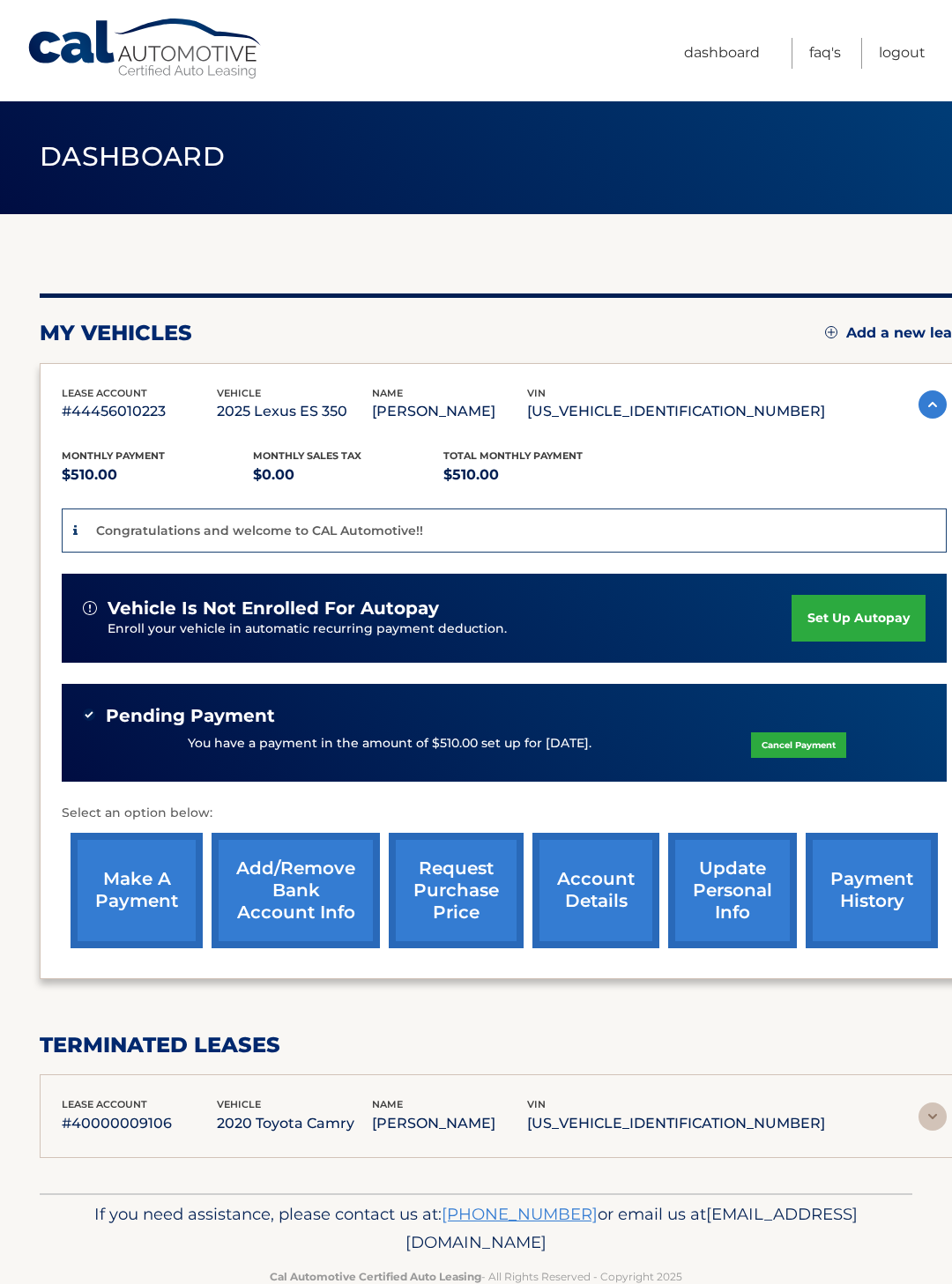
click at [914, 51] on link "Logout" at bounding box center [901, 54] width 46 height 31
